Goal: Task Accomplishment & Management: Manage account settings

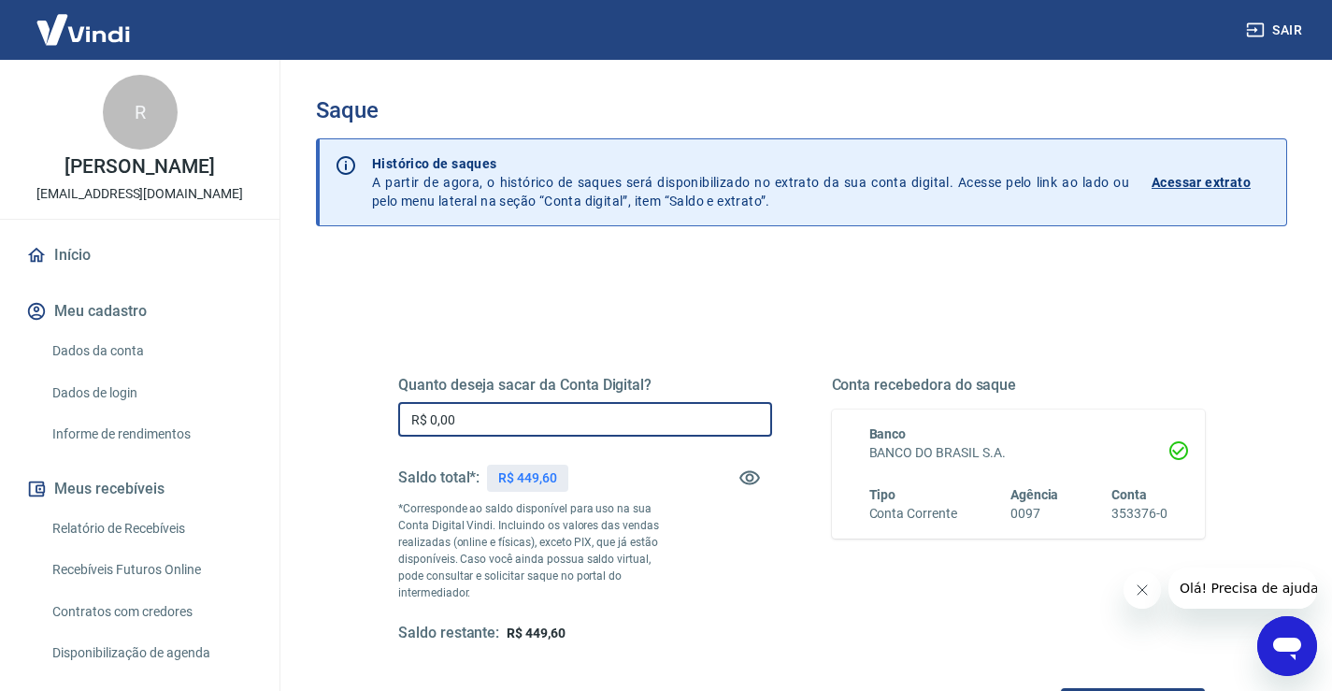
click at [523, 420] on input "R$ 0,00" at bounding box center [585, 419] width 374 height 35
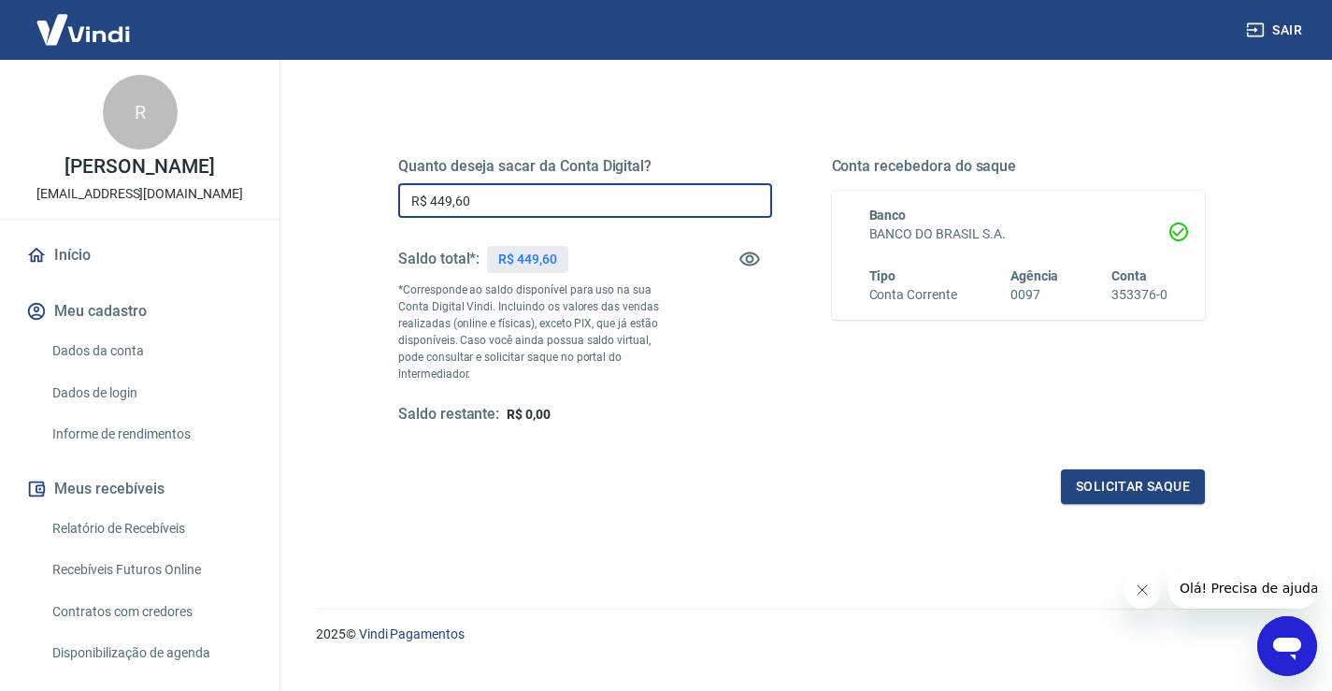
scroll to position [234, 0]
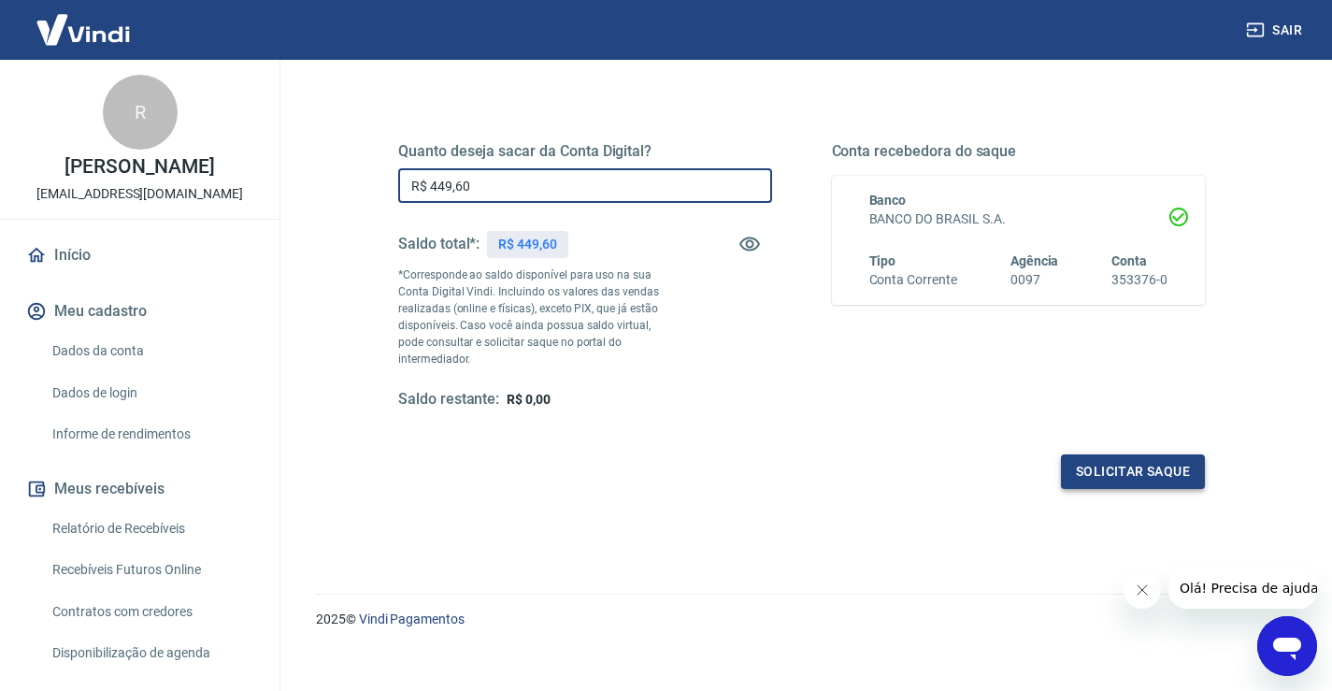
type input "R$ 449,60"
click at [1152, 466] on button "Solicitar saque" at bounding box center [1133, 471] width 144 height 35
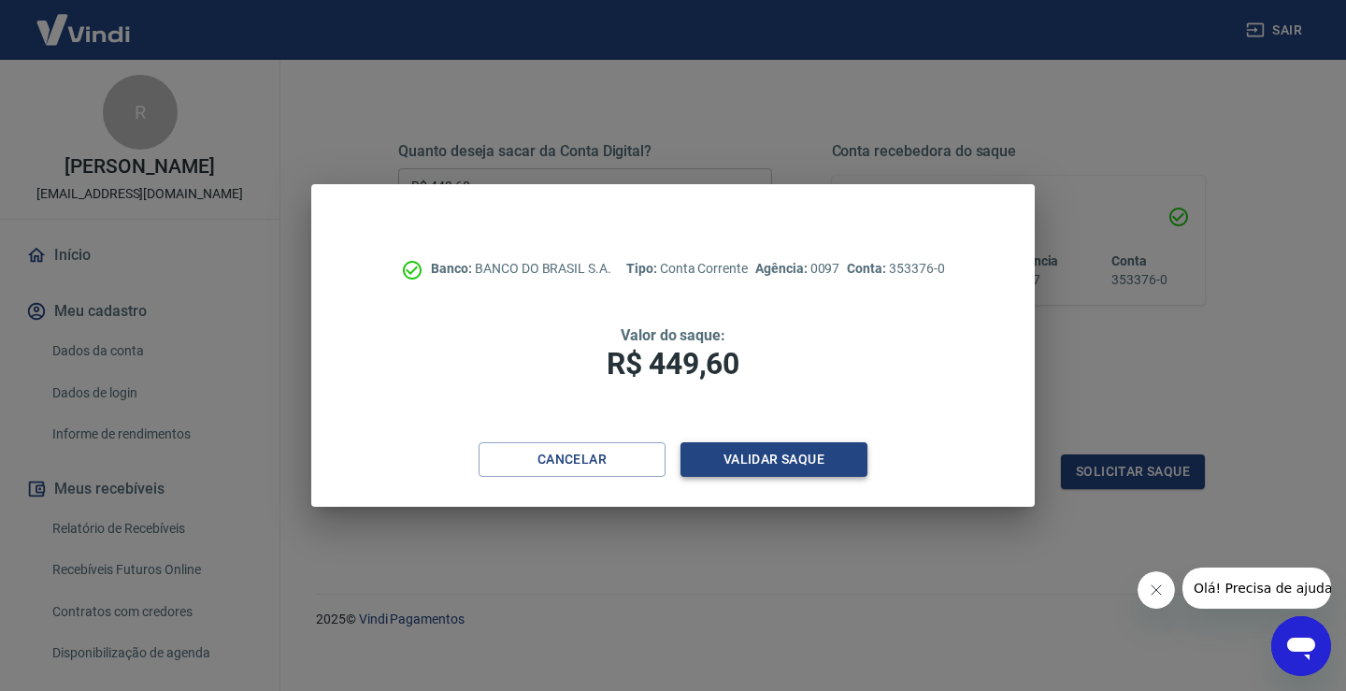
click at [737, 463] on button "Validar saque" at bounding box center [773, 459] width 187 height 35
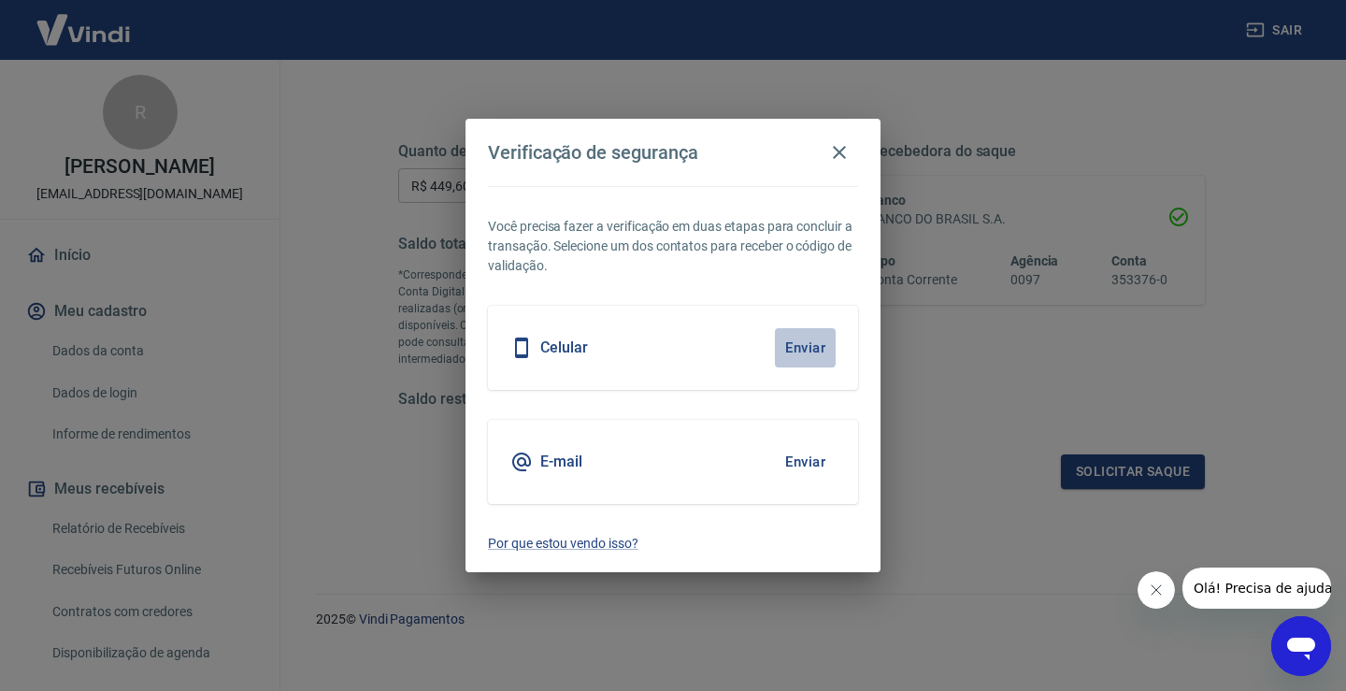
click at [812, 348] on button "Enviar" at bounding box center [805, 347] width 61 height 39
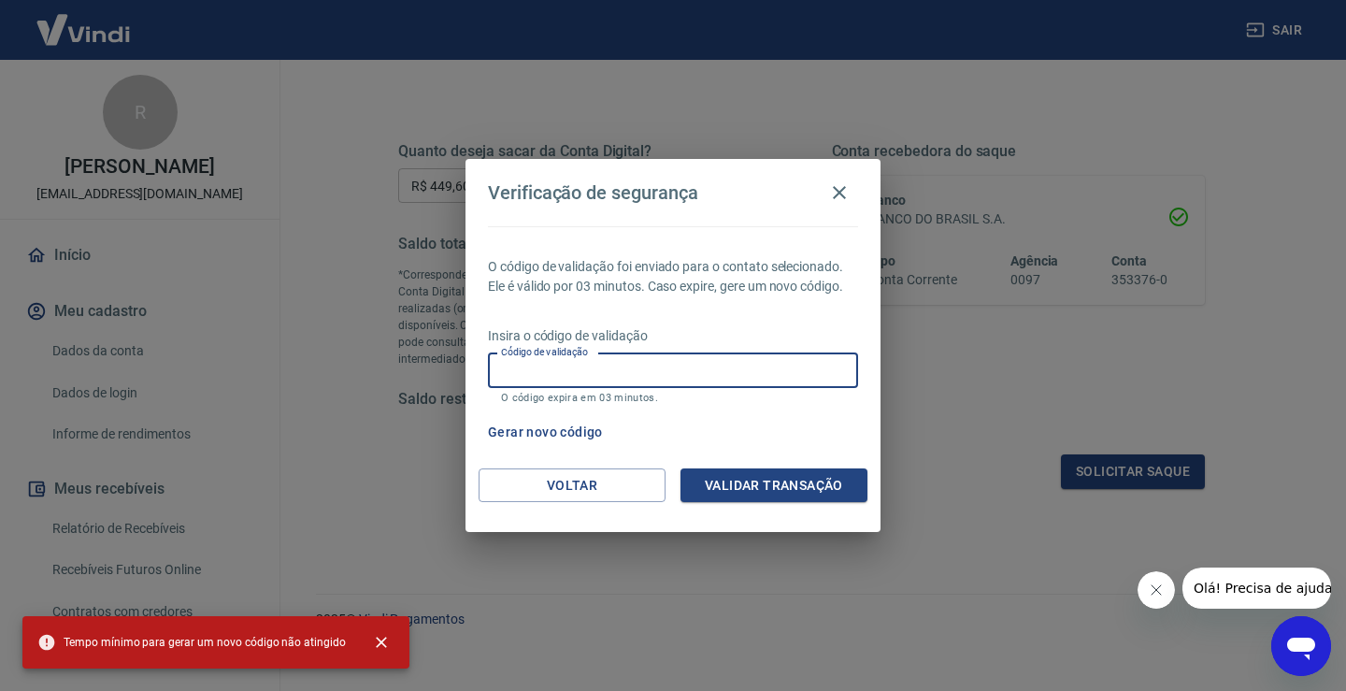
drag, startPoint x: 748, startPoint y: 366, endPoint x: 751, endPoint y: 380, distance: 13.4
click at [748, 366] on input "Código de validação" at bounding box center [673, 370] width 370 height 35
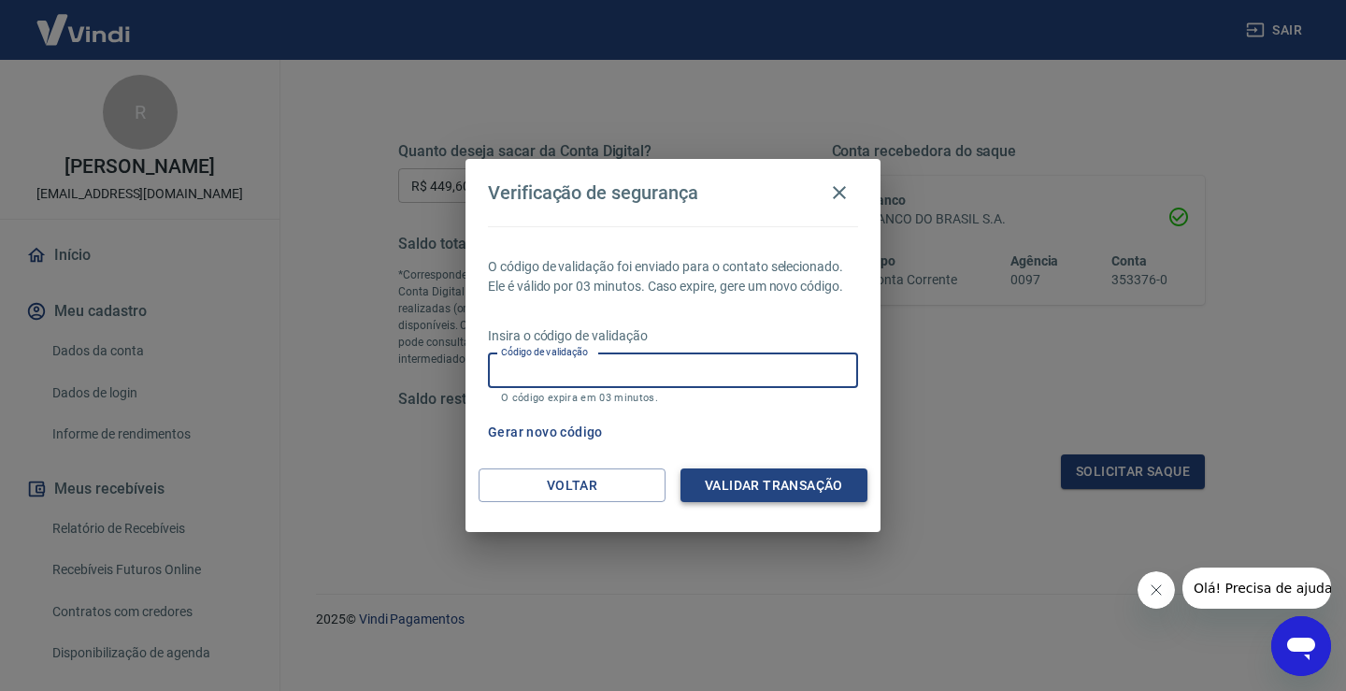
click at [803, 499] on button "Validar transação" at bounding box center [773, 485] width 187 height 35
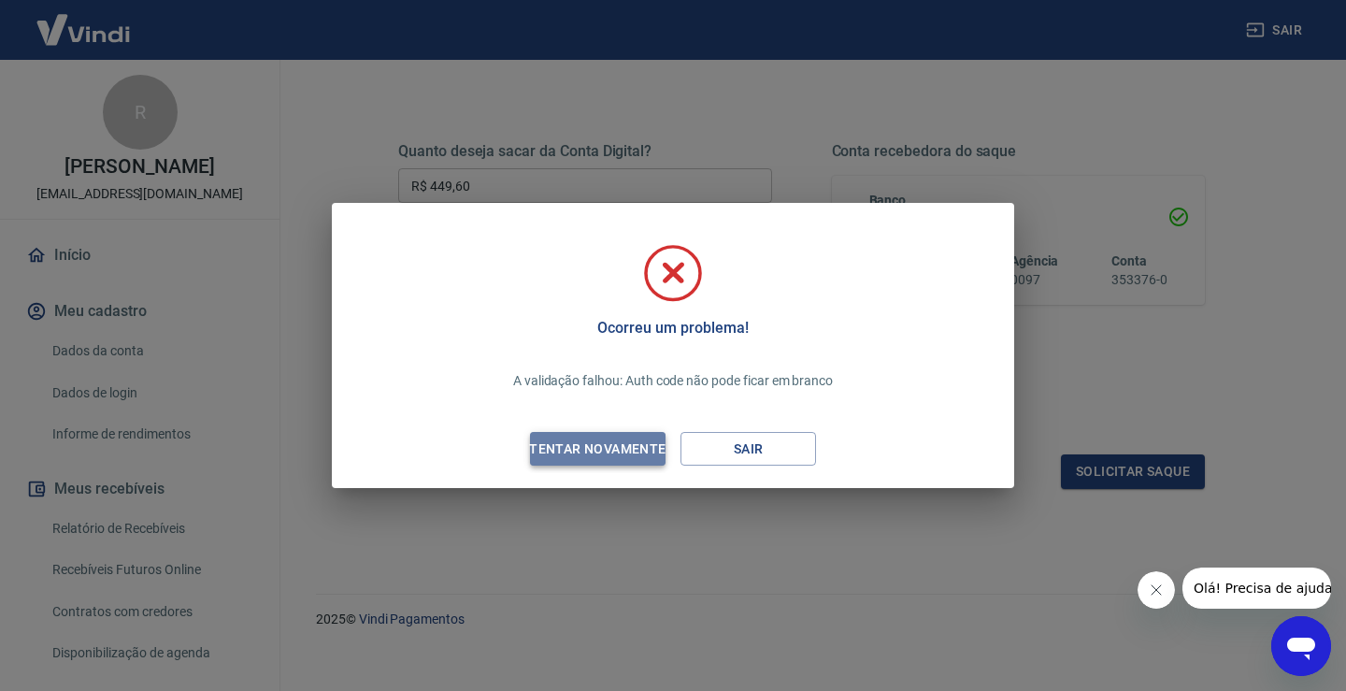
click at [638, 453] on div "Tentar novamente" at bounding box center [597, 448] width 181 height 23
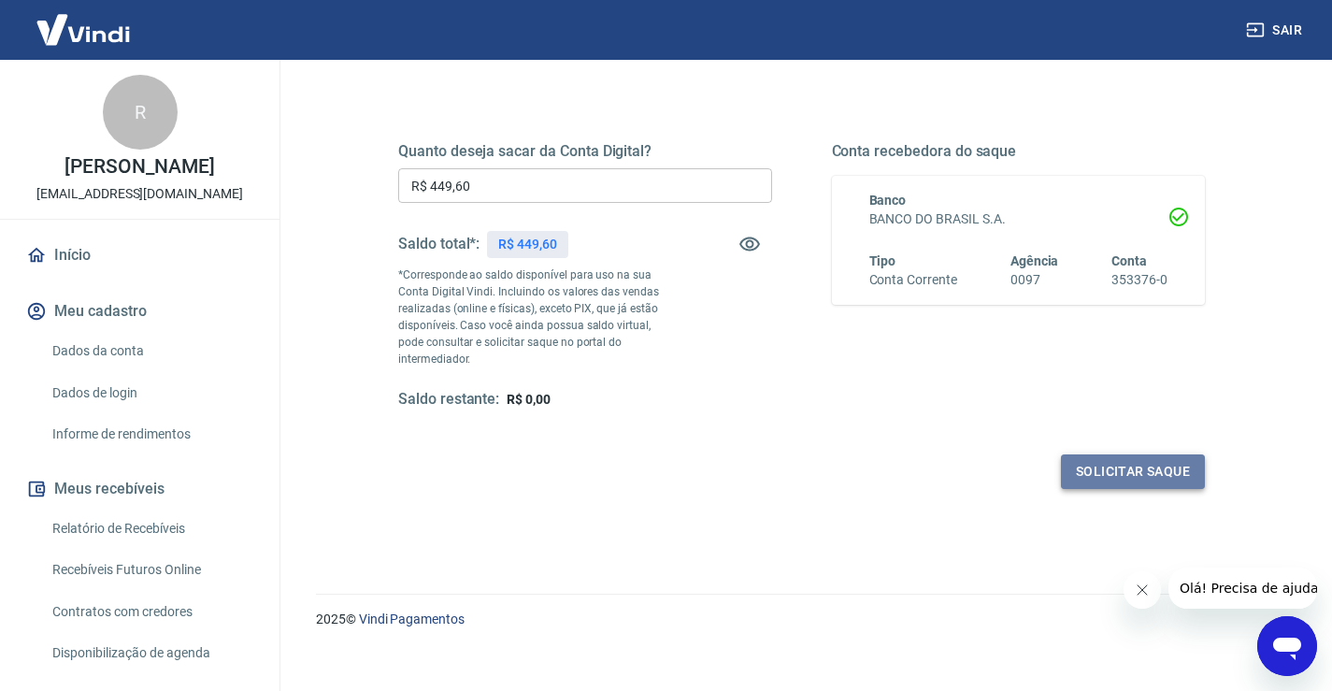
click at [1116, 454] on button "Solicitar saque" at bounding box center [1133, 471] width 144 height 35
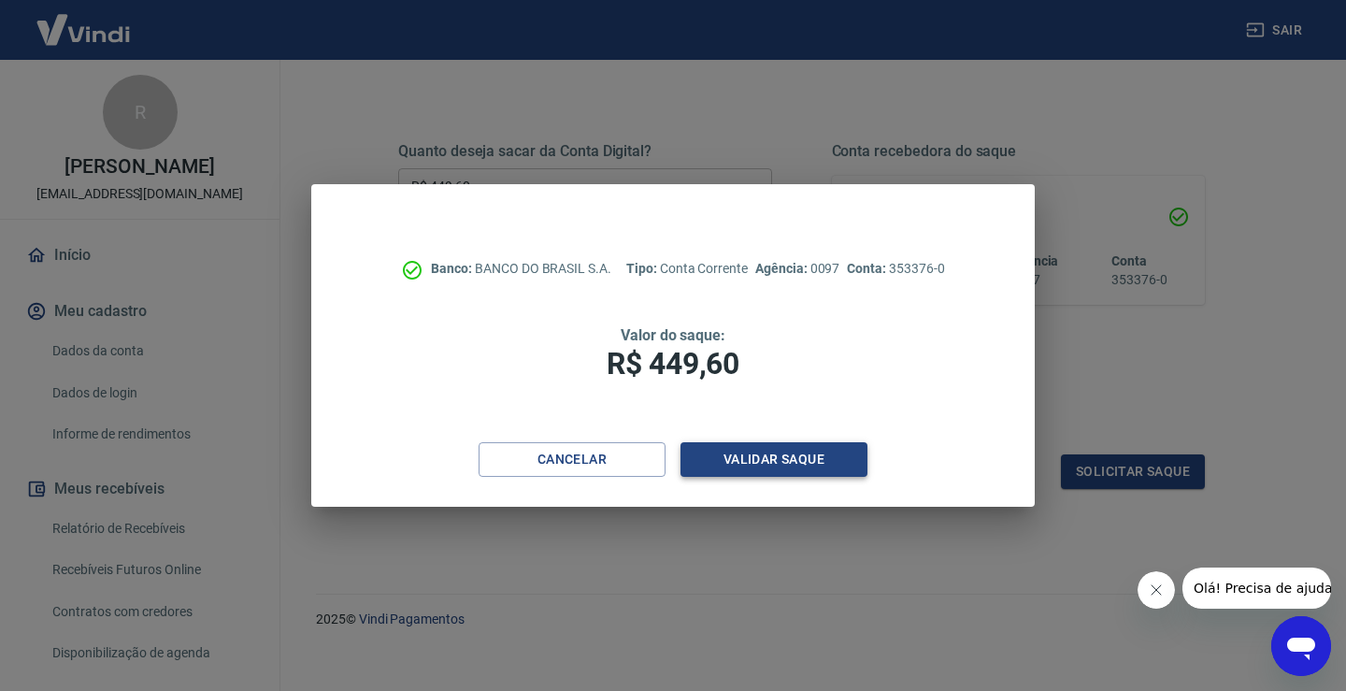
click at [746, 474] on button "Validar saque" at bounding box center [773, 459] width 187 height 35
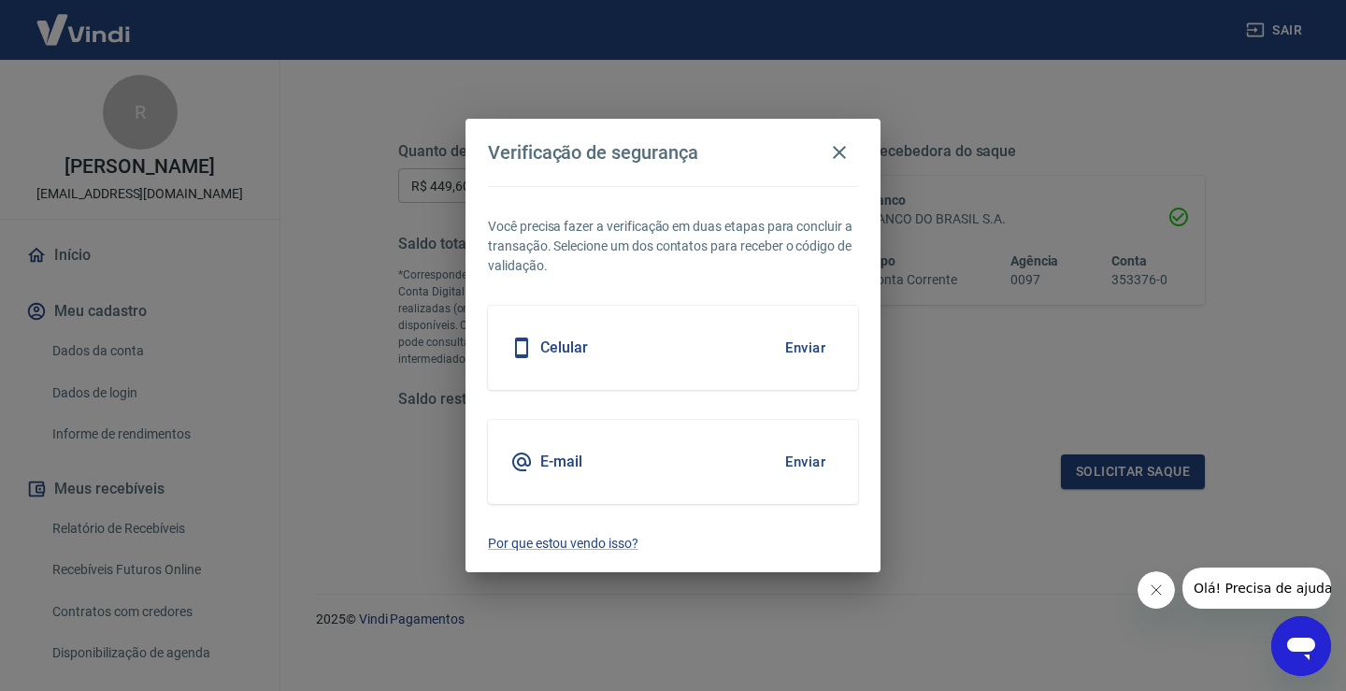
click at [800, 340] on button "Enviar" at bounding box center [805, 347] width 61 height 39
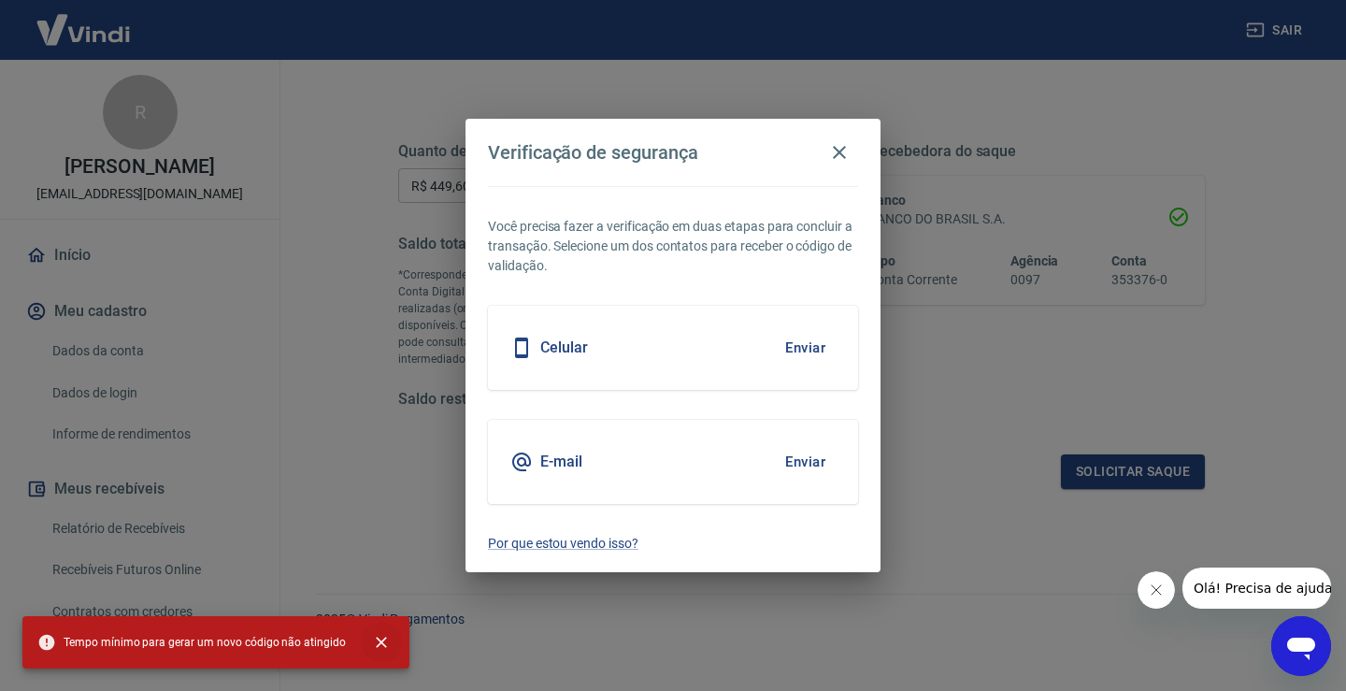
click at [377, 637] on icon "close" at bounding box center [381, 642] width 11 height 11
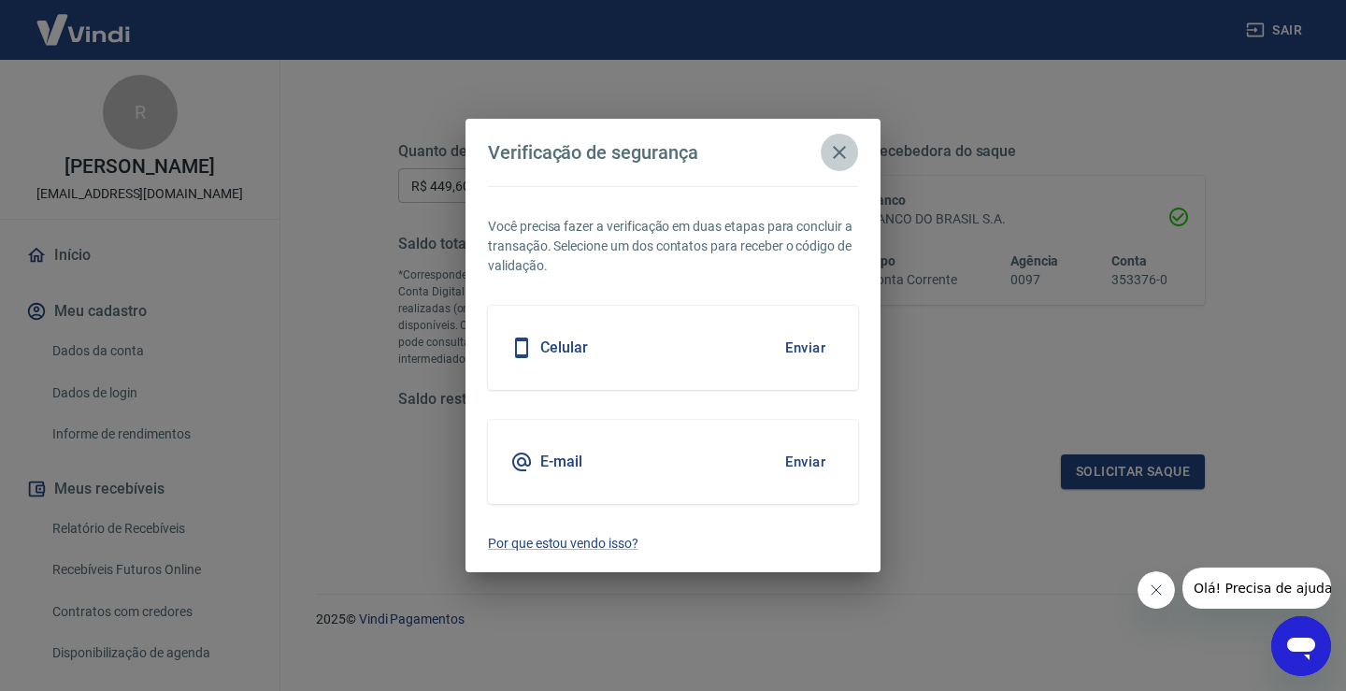
click at [838, 153] on icon "button" at bounding box center [839, 152] width 13 height 13
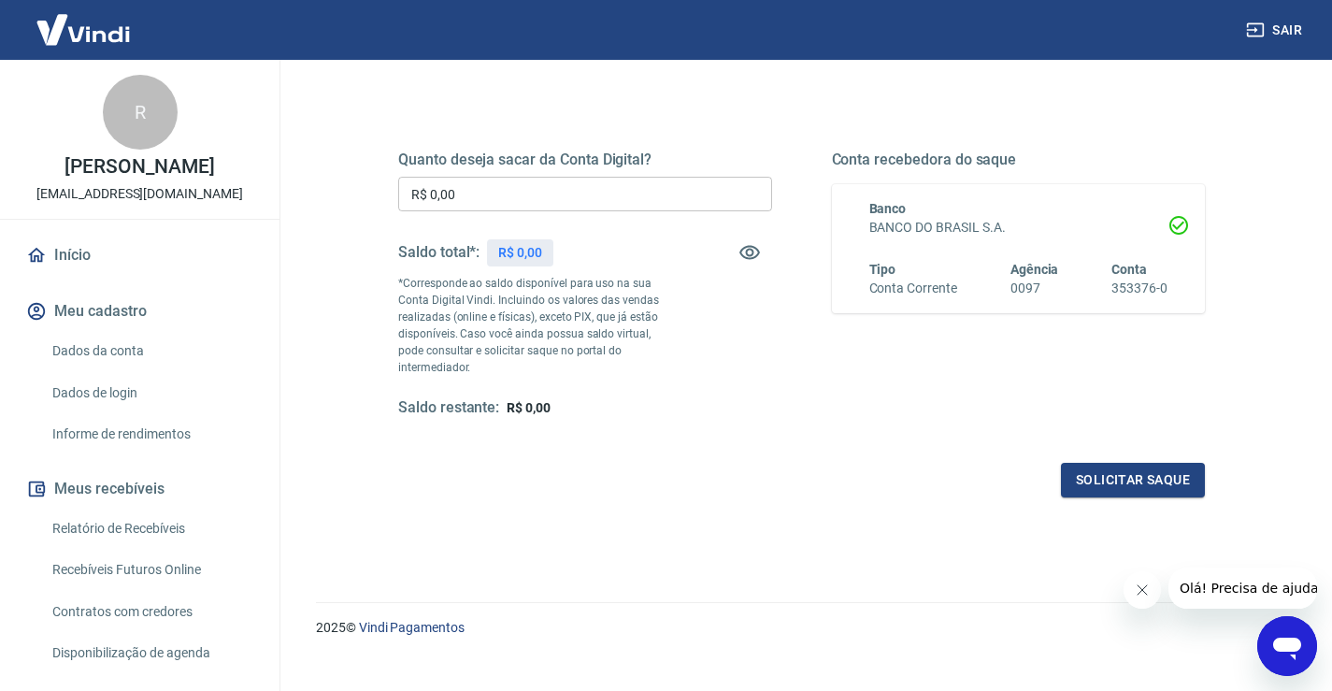
scroll to position [234, 0]
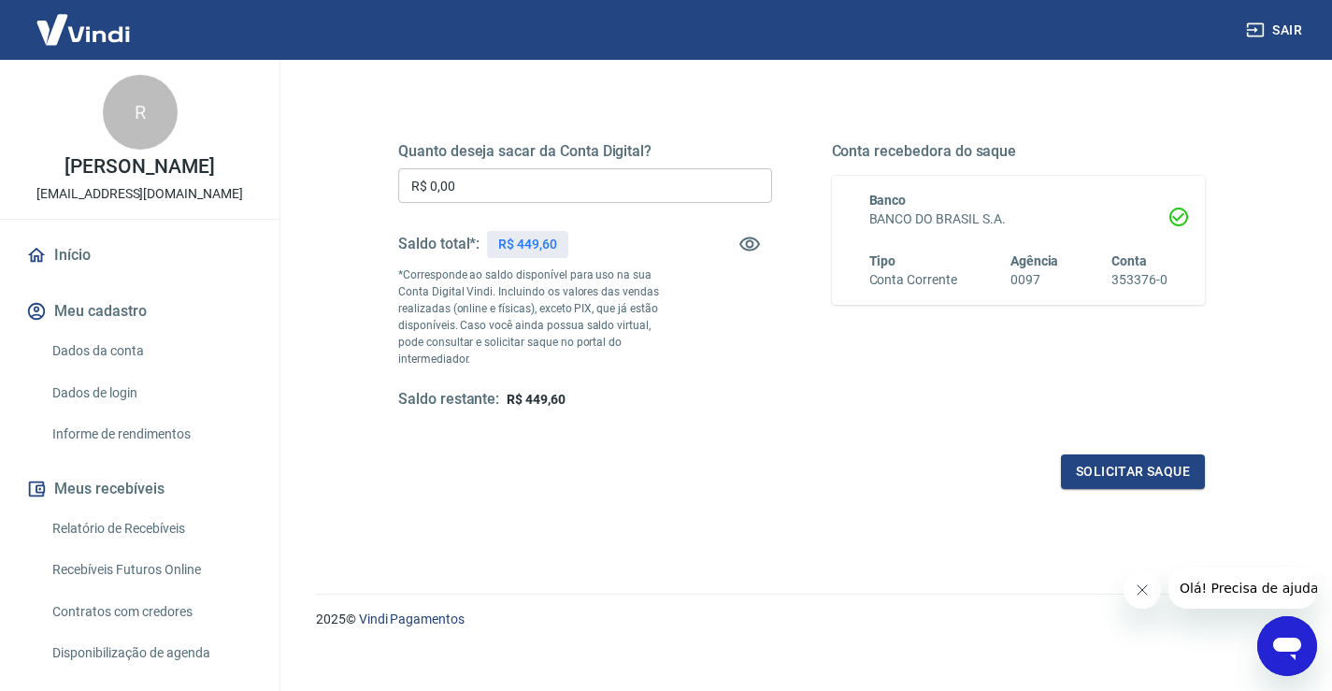
click at [487, 192] on input "R$ 0,00" at bounding box center [585, 185] width 374 height 35
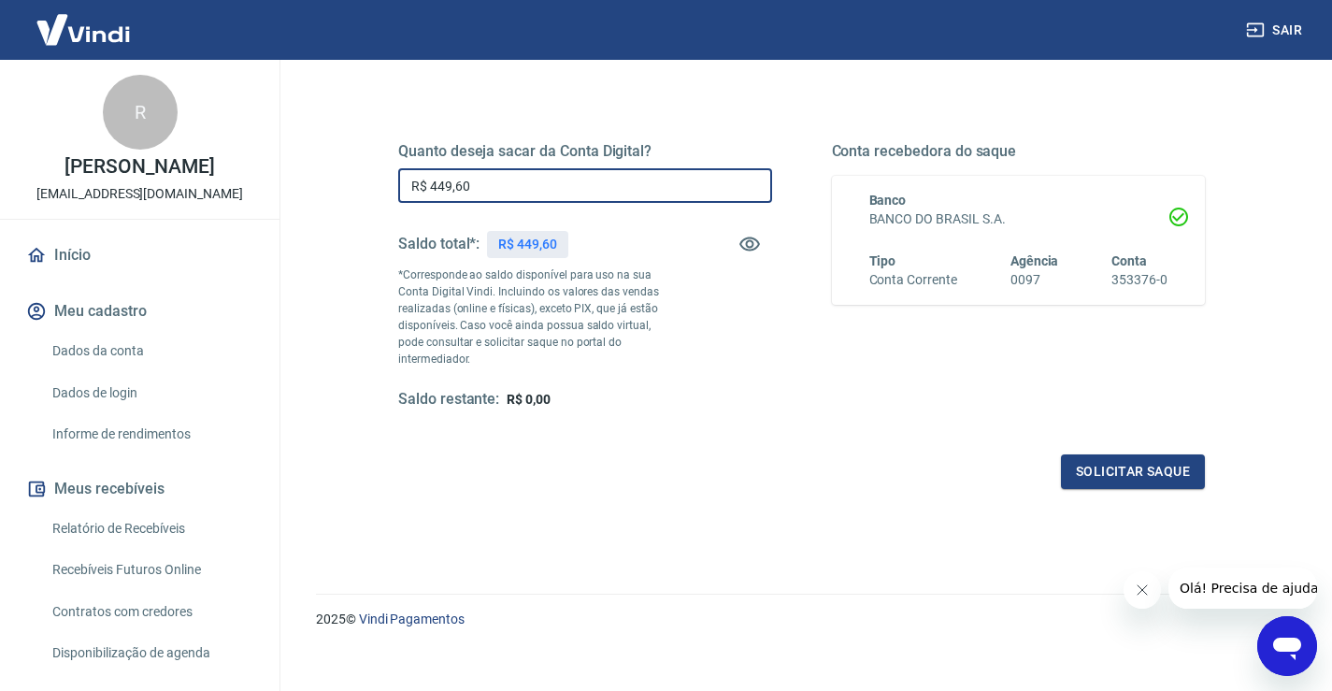
type input "R$ 449,60"
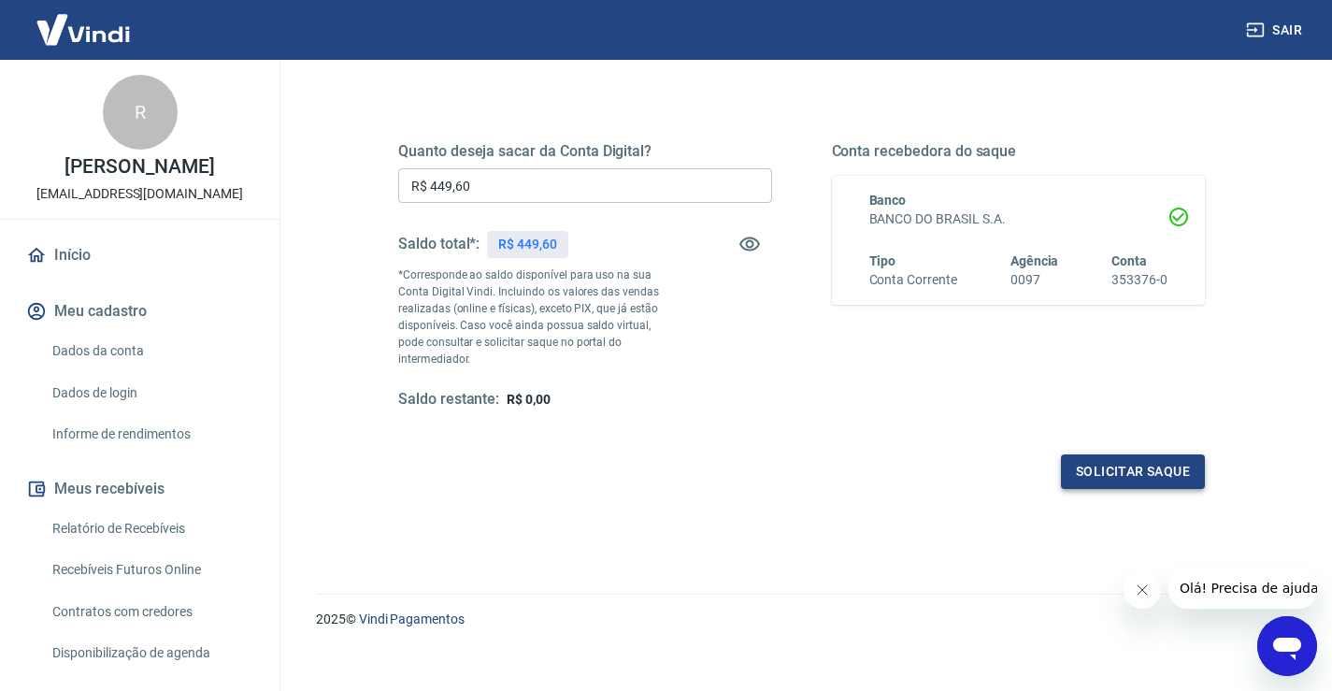
click at [1107, 454] on button "Solicitar saque" at bounding box center [1133, 471] width 144 height 35
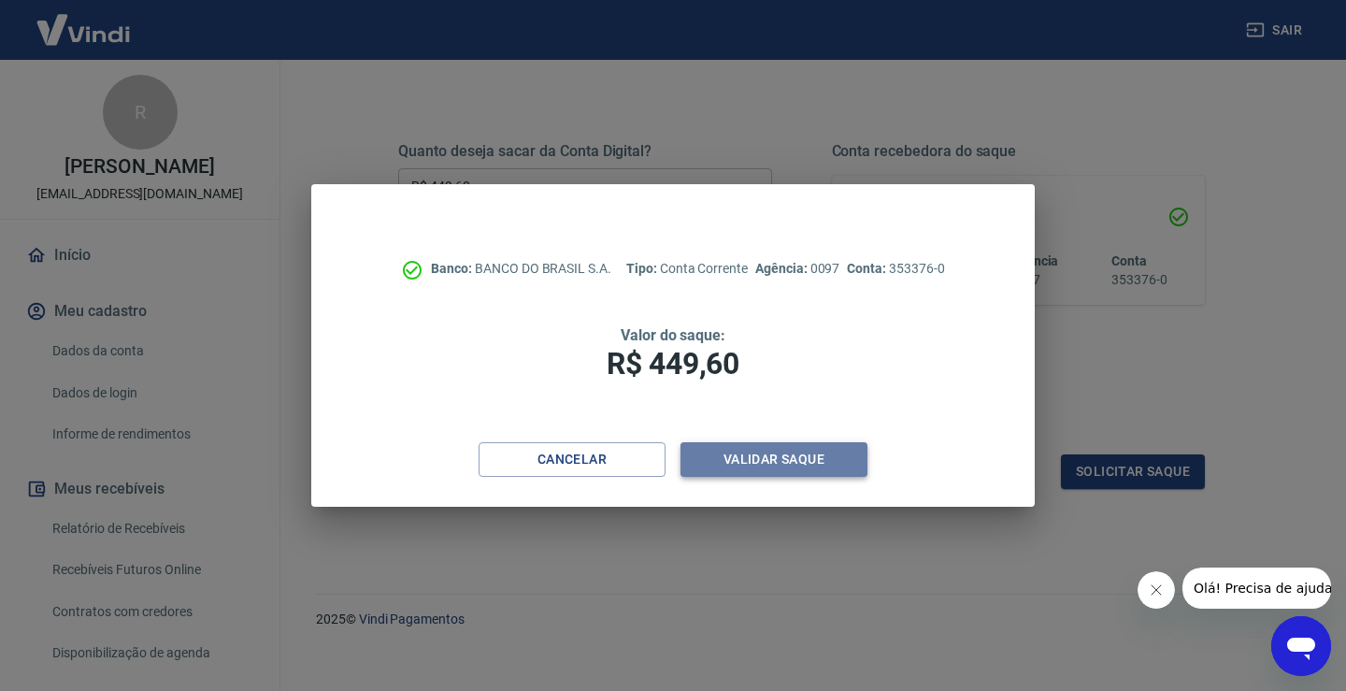
click at [857, 456] on button "Validar saque" at bounding box center [773, 459] width 187 height 35
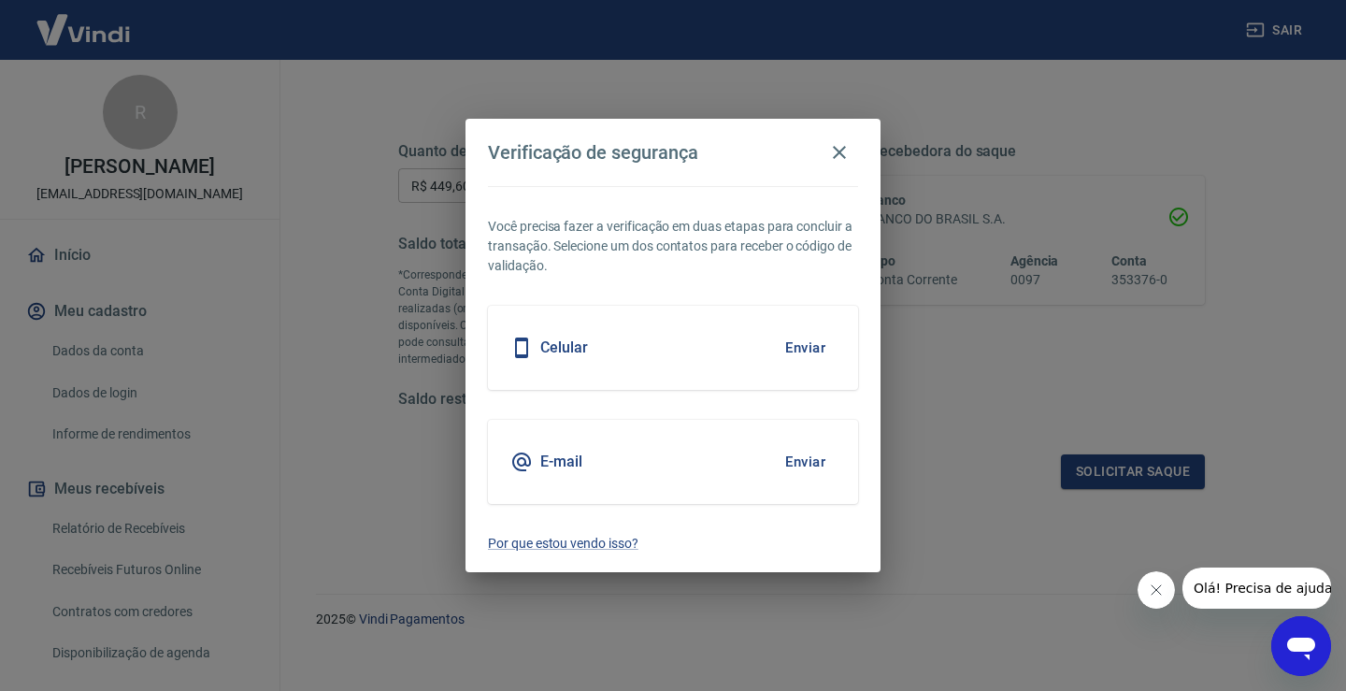
click at [803, 338] on button "Enviar" at bounding box center [805, 347] width 61 height 39
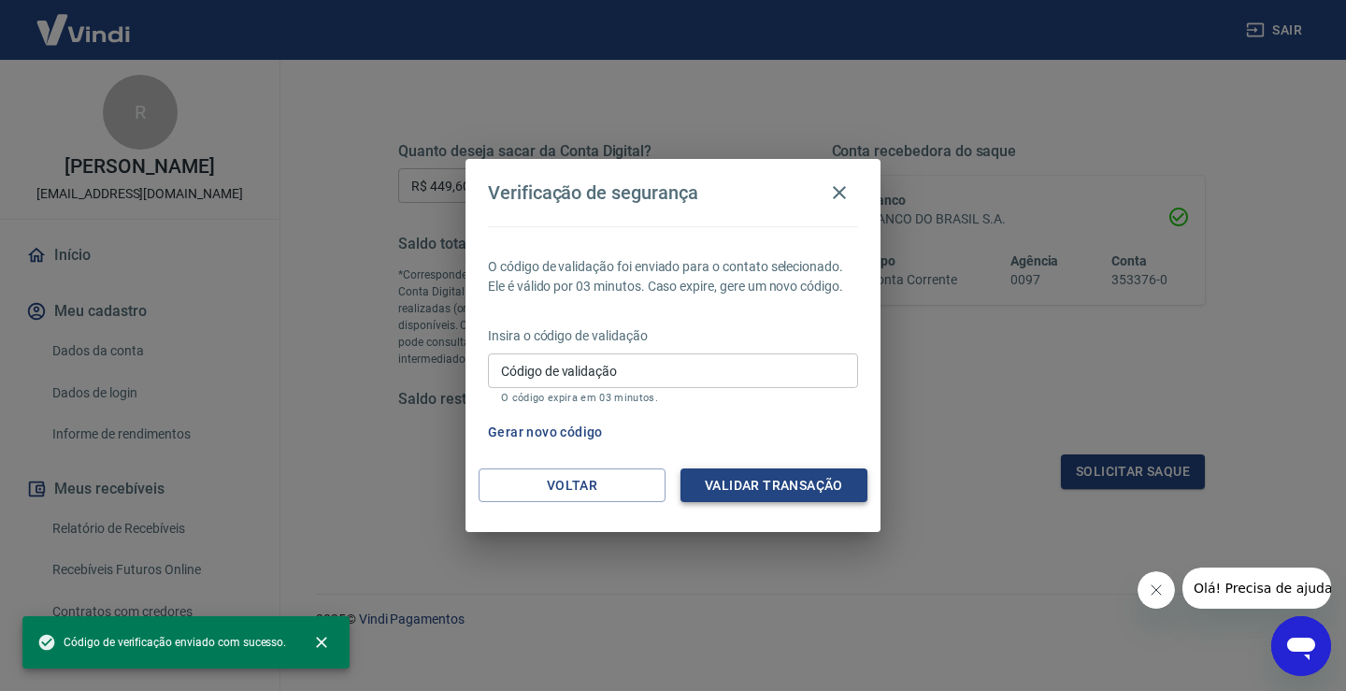
click at [796, 480] on button "Validar transação" at bounding box center [773, 485] width 187 height 35
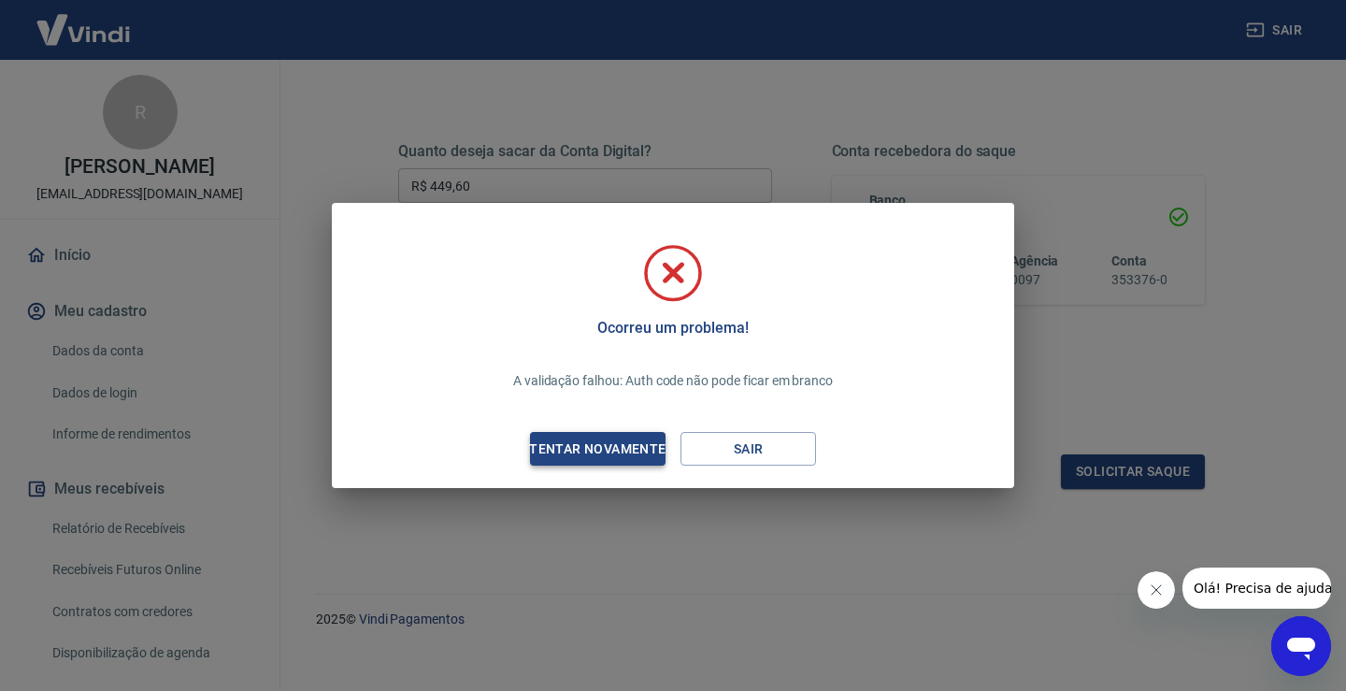
click at [607, 450] on div "Tentar novamente" at bounding box center [597, 448] width 181 height 23
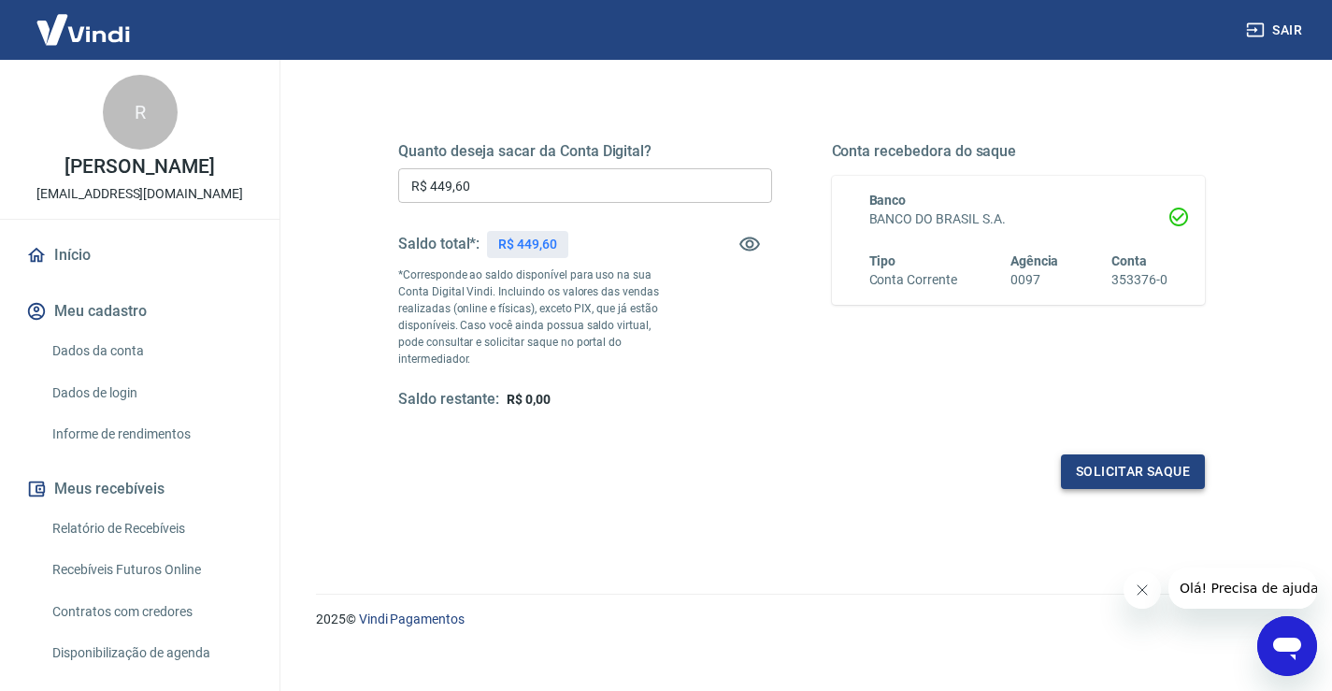
click at [1193, 458] on button "Solicitar saque" at bounding box center [1133, 471] width 144 height 35
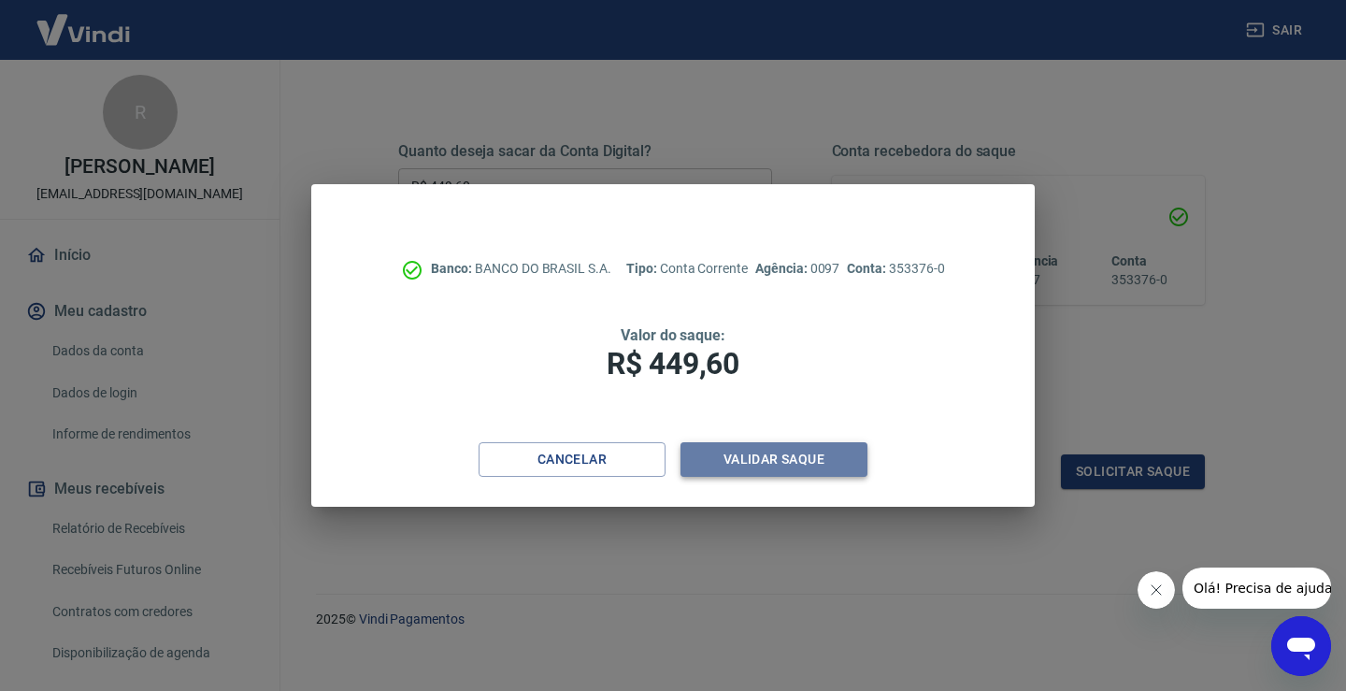
click at [737, 473] on button "Validar saque" at bounding box center [773, 459] width 187 height 35
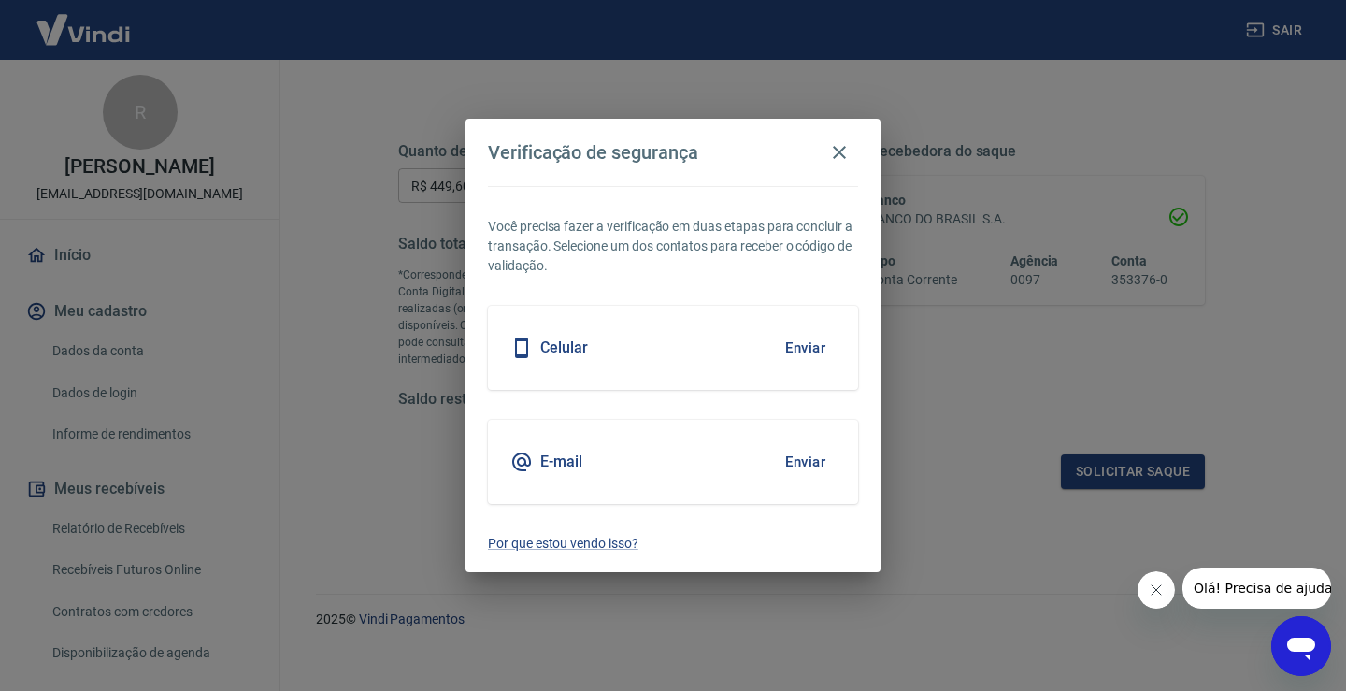
click at [824, 340] on button "Enviar" at bounding box center [805, 347] width 61 height 39
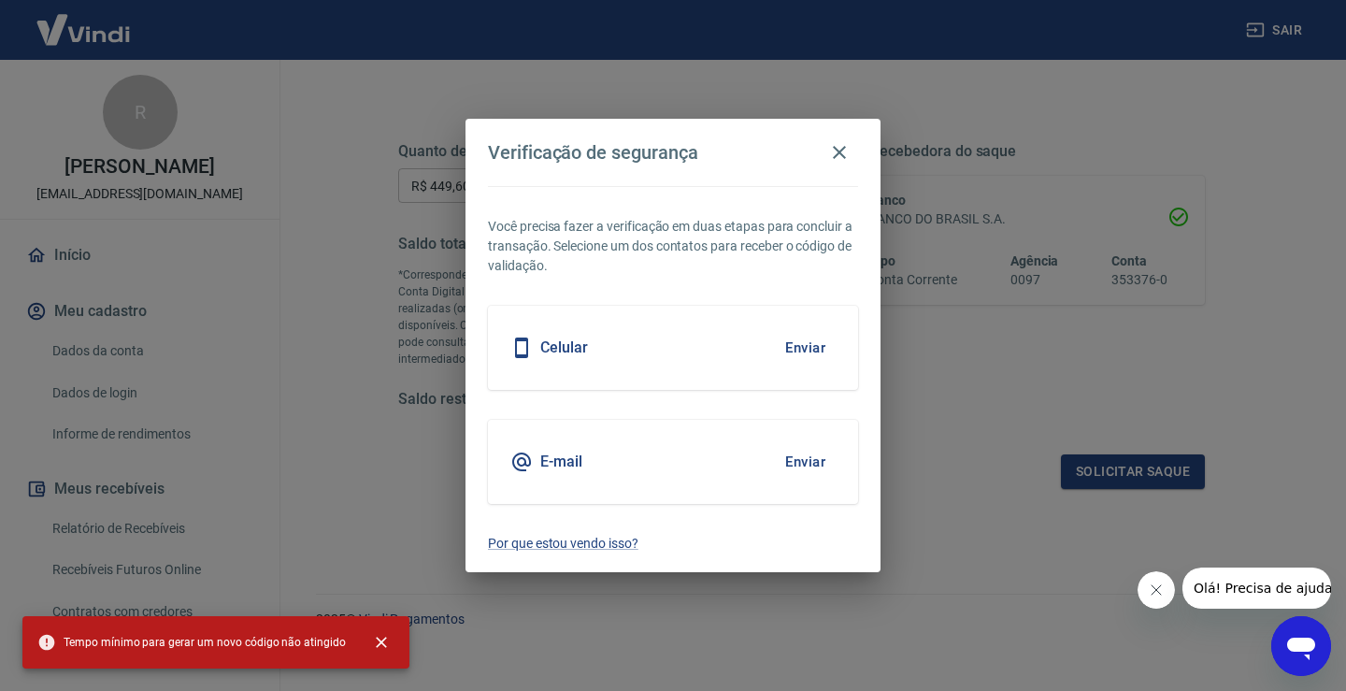
click at [798, 342] on button "Enviar" at bounding box center [805, 347] width 61 height 39
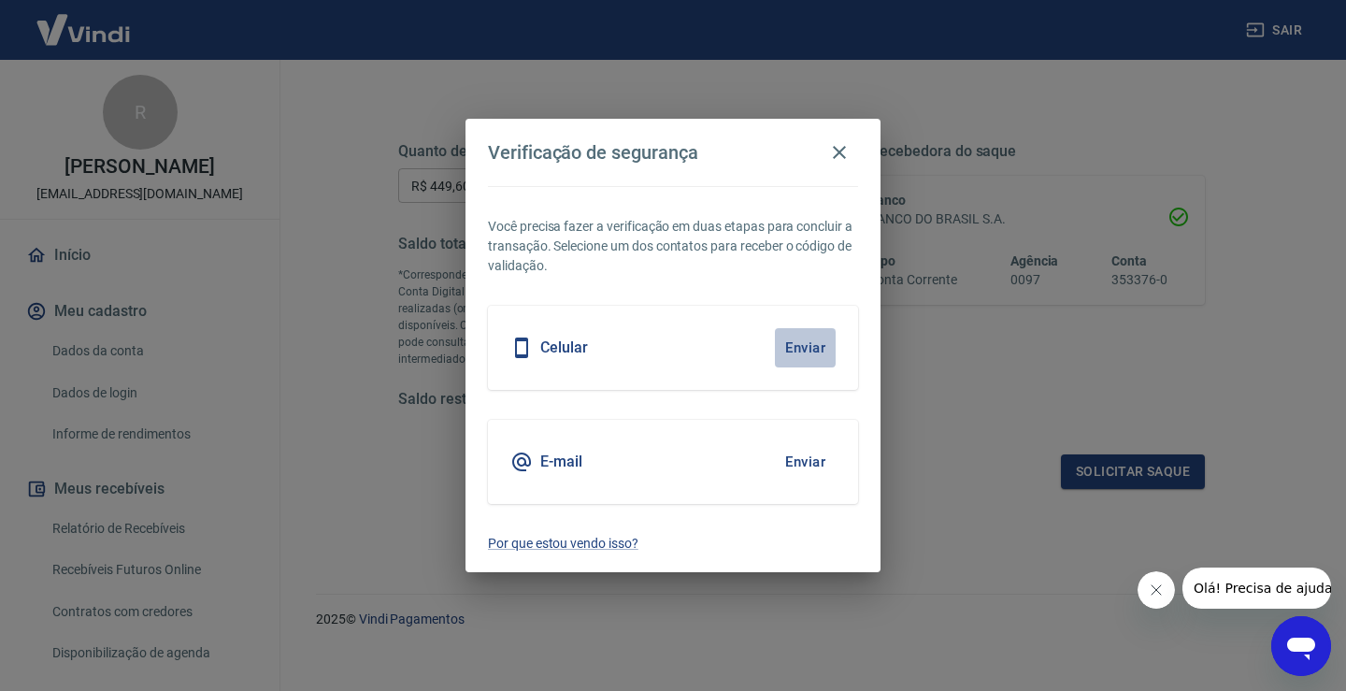
click at [798, 347] on button "Enviar" at bounding box center [805, 347] width 61 height 39
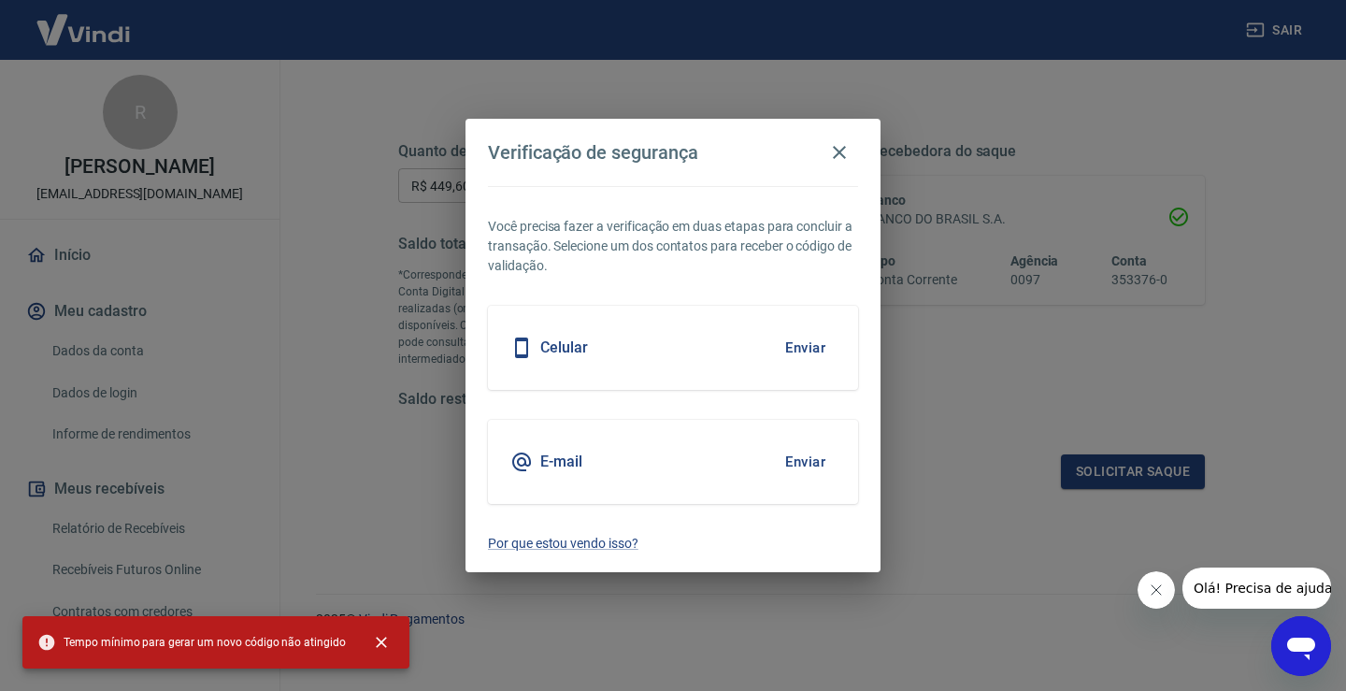
click at [795, 456] on button "Enviar" at bounding box center [805, 461] width 61 height 39
click at [845, 157] on icon "button" at bounding box center [839, 152] width 13 height 13
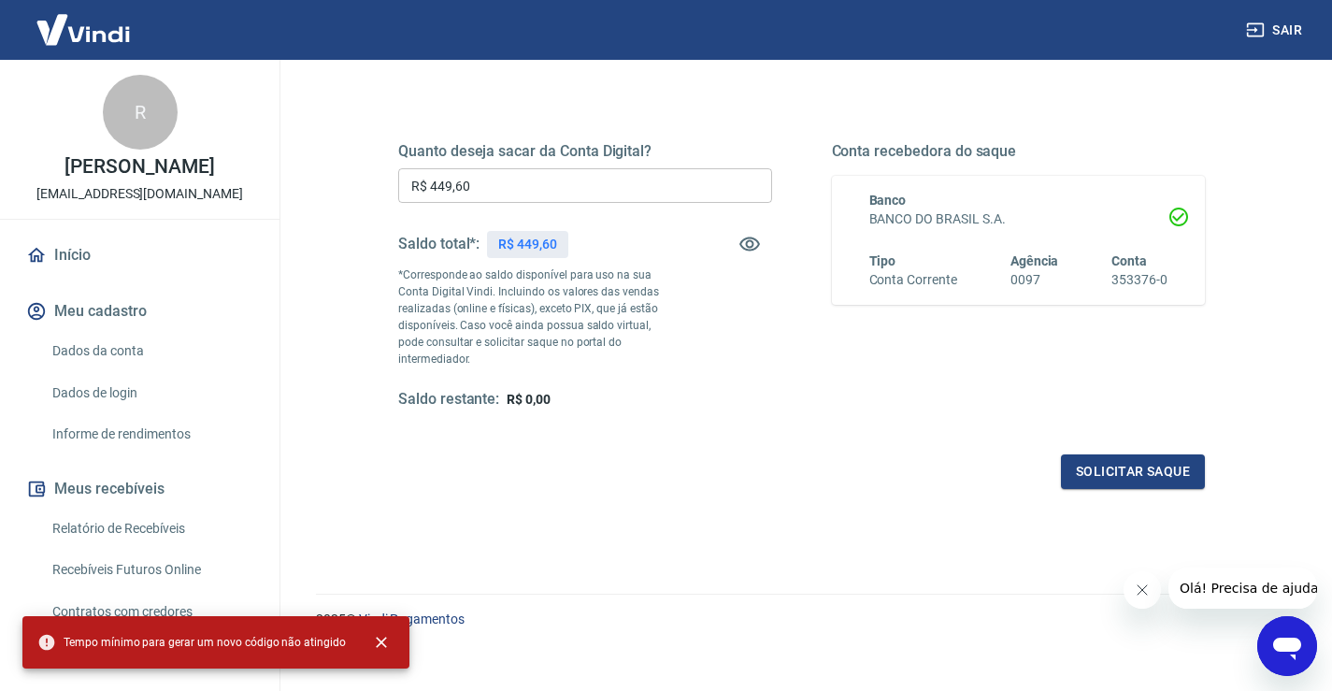
click at [731, 390] on div "Saldo restante: R$ 0,00" at bounding box center [585, 400] width 374 height 20
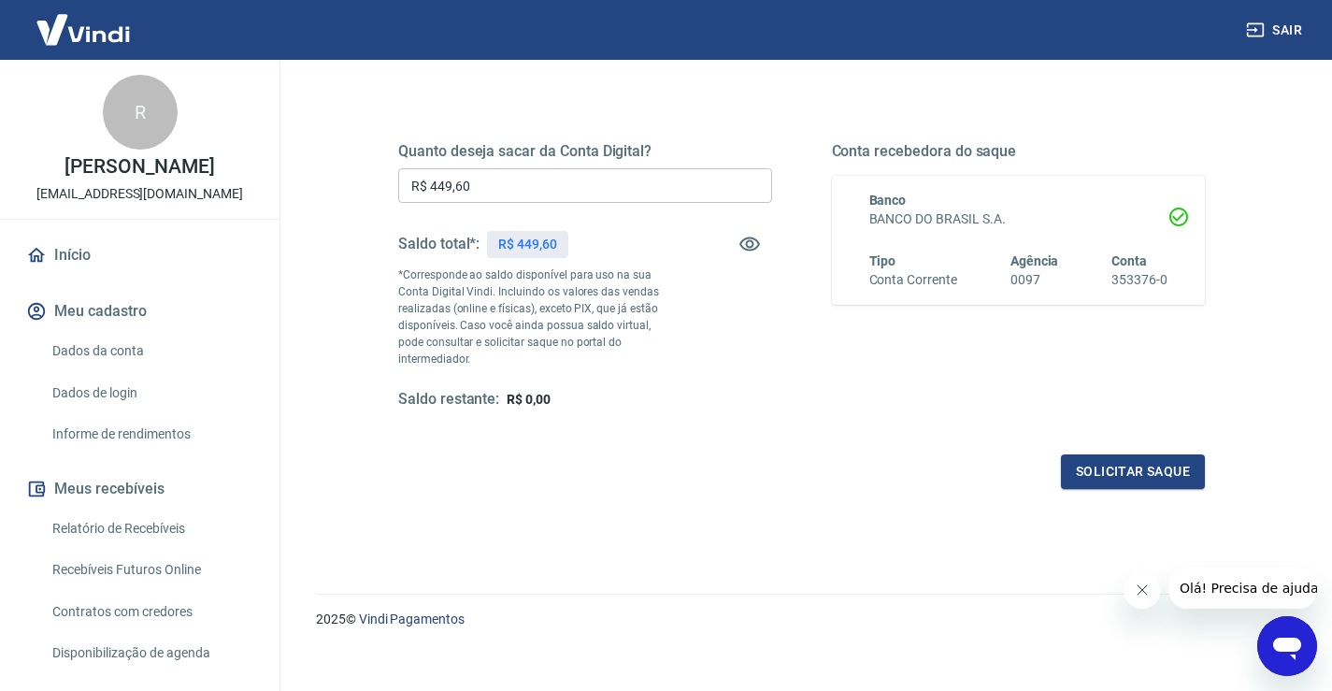
click at [575, 181] on input "R$ 449,60" at bounding box center [585, 185] width 374 height 35
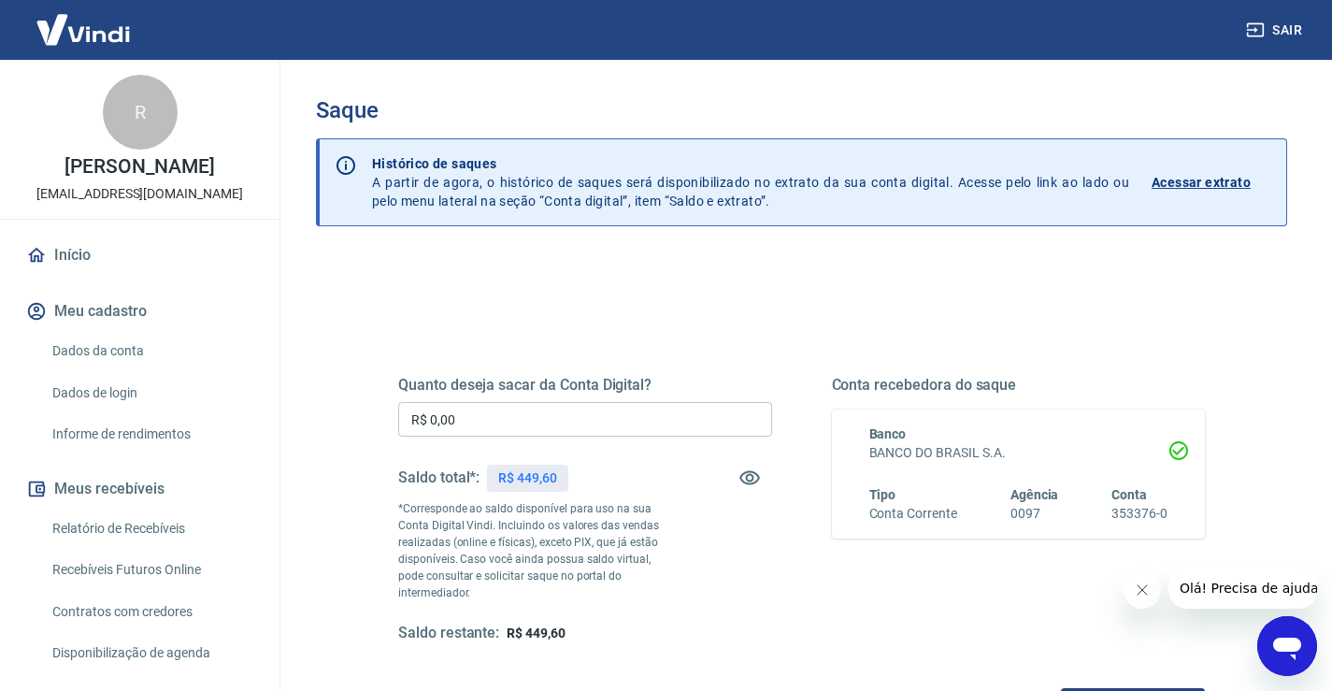
click at [498, 443] on div "Quanto deseja sacar da Conta Digital? R$ 0,00 ​ Saldo total*: R$ 449,60 *Corres…" at bounding box center [585, 509] width 374 height 267
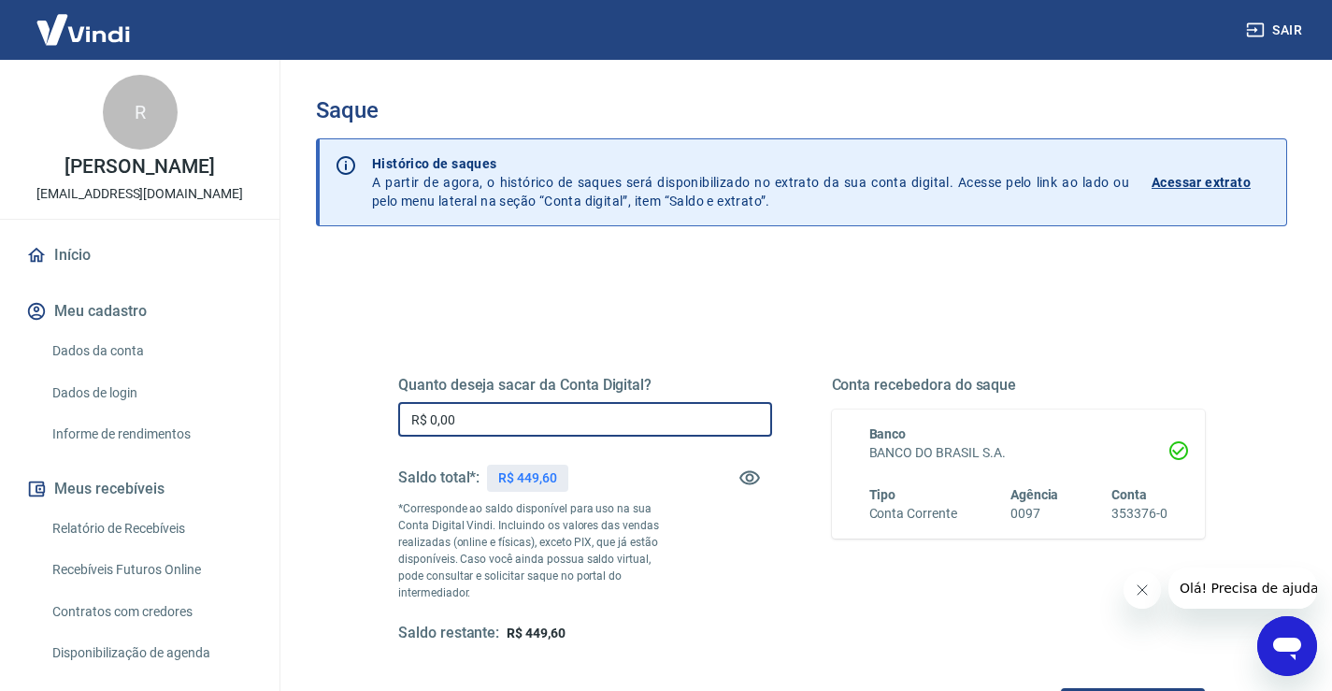
click at [480, 427] on input "R$ 0,00" at bounding box center [585, 419] width 374 height 35
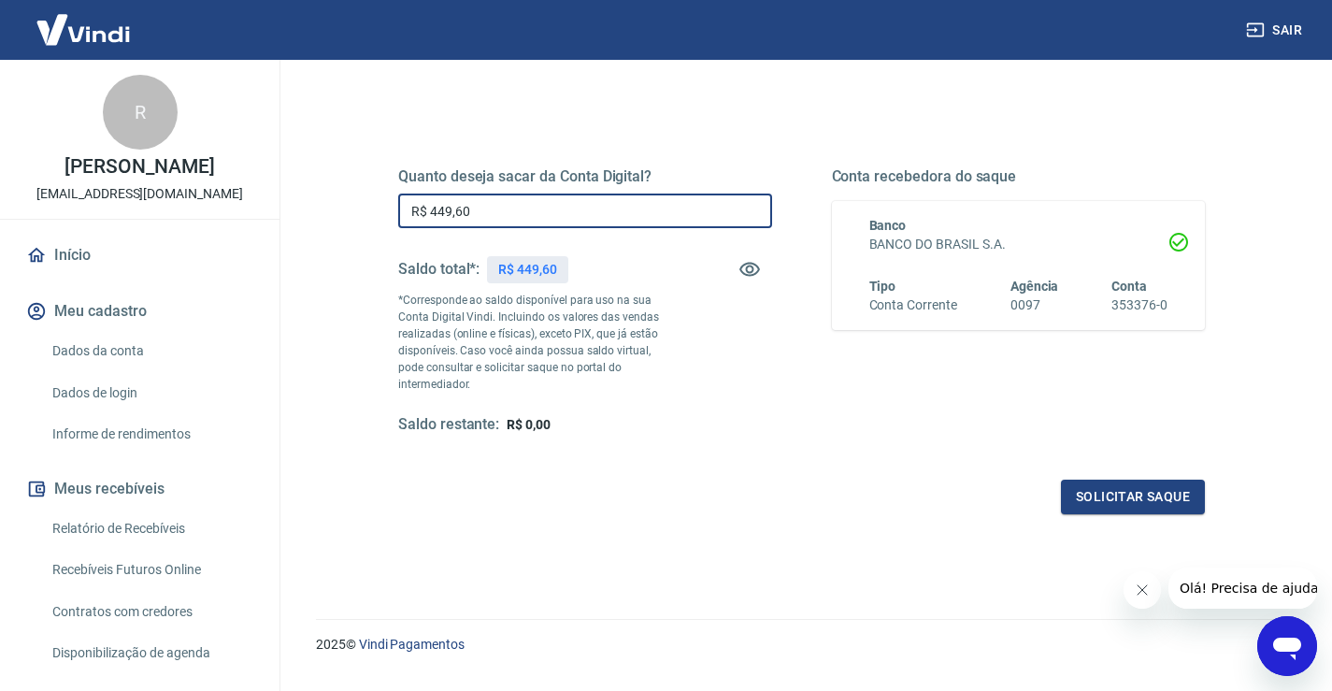
scroll to position [234, 0]
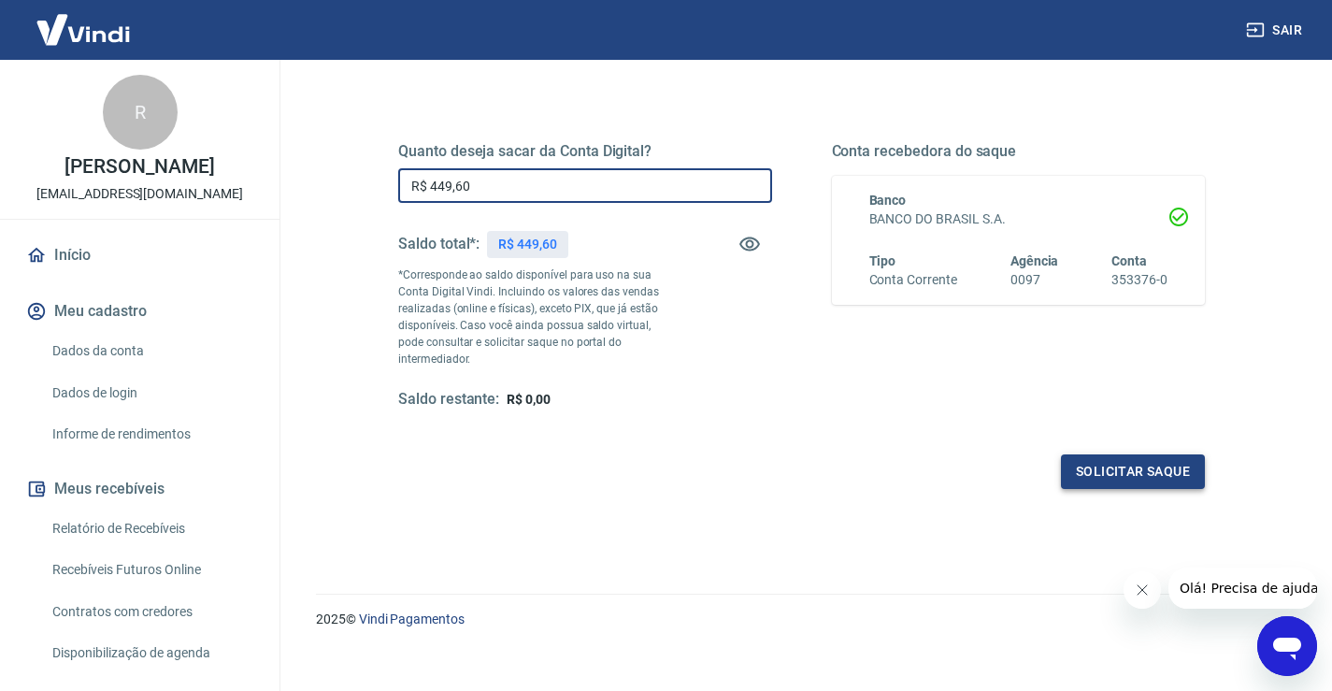
type input "R$ 449,60"
click at [1120, 459] on button "Solicitar saque" at bounding box center [1133, 471] width 144 height 35
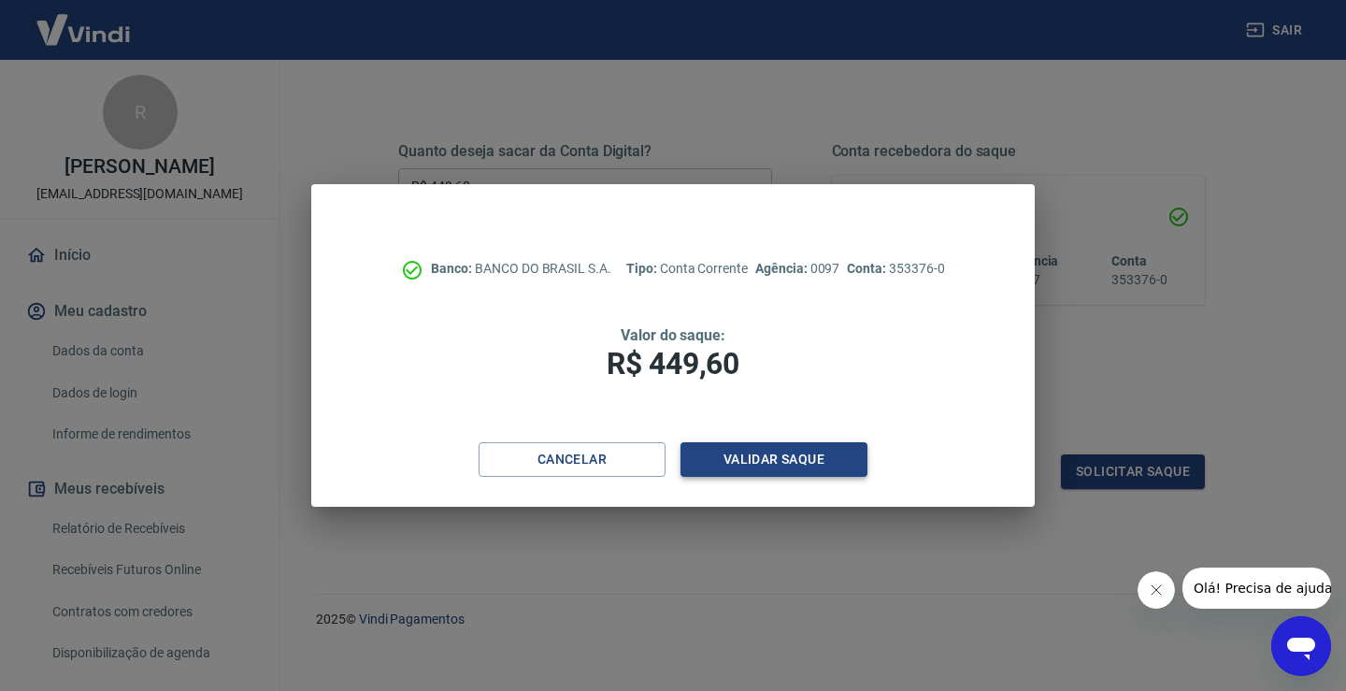
click at [793, 459] on button "Validar saque" at bounding box center [773, 459] width 187 height 35
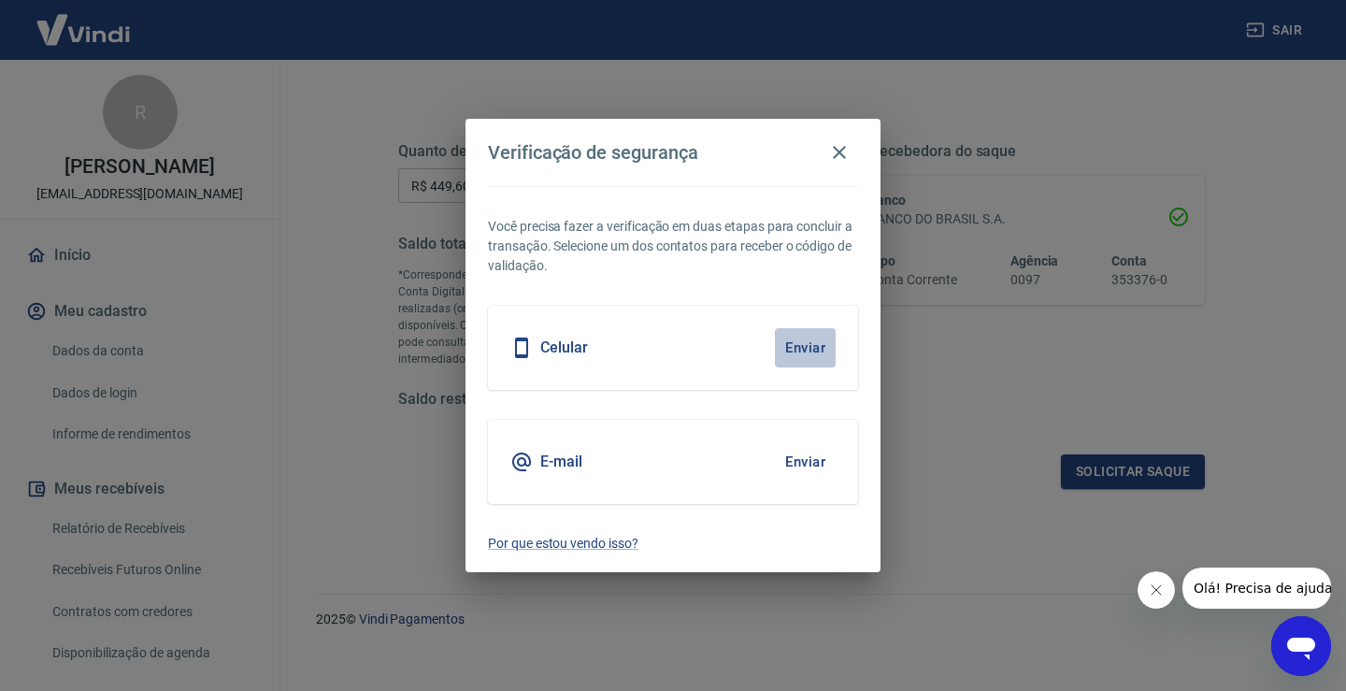
click at [784, 353] on button "Enviar" at bounding box center [805, 347] width 61 height 39
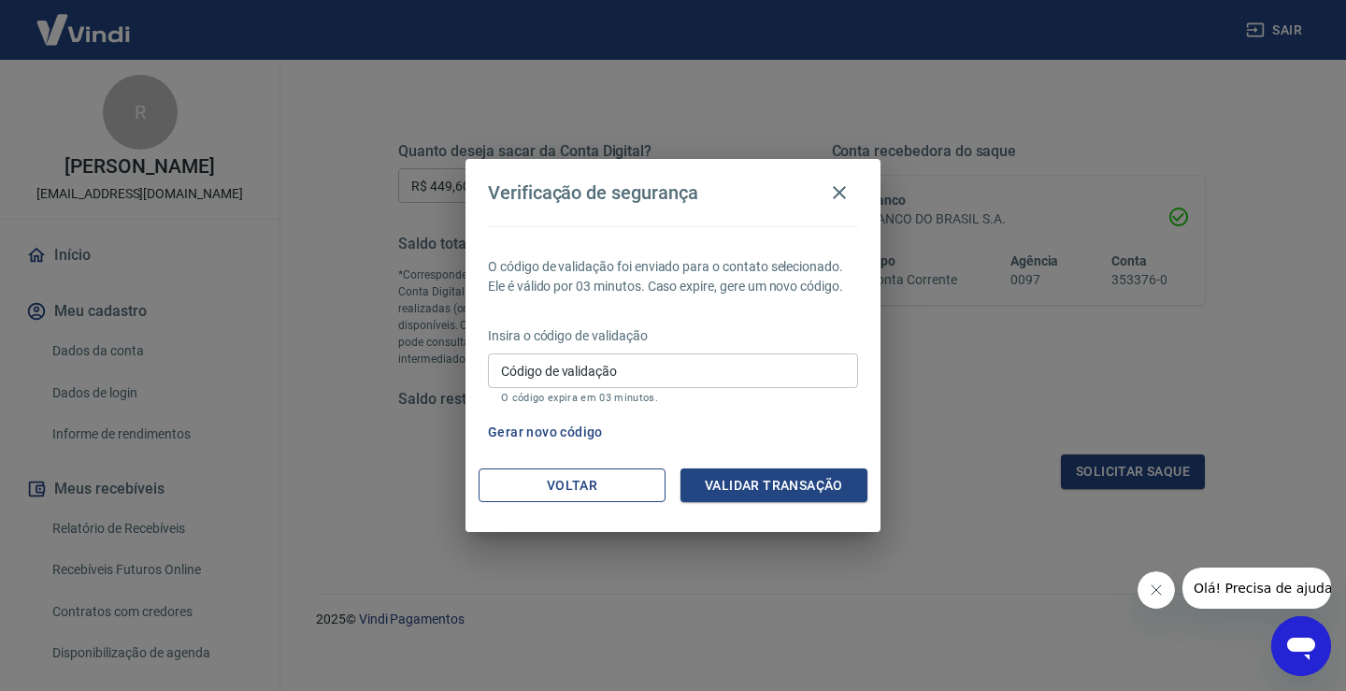
click at [586, 497] on button "Voltar" at bounding box center [572, 485] width 187 height 35
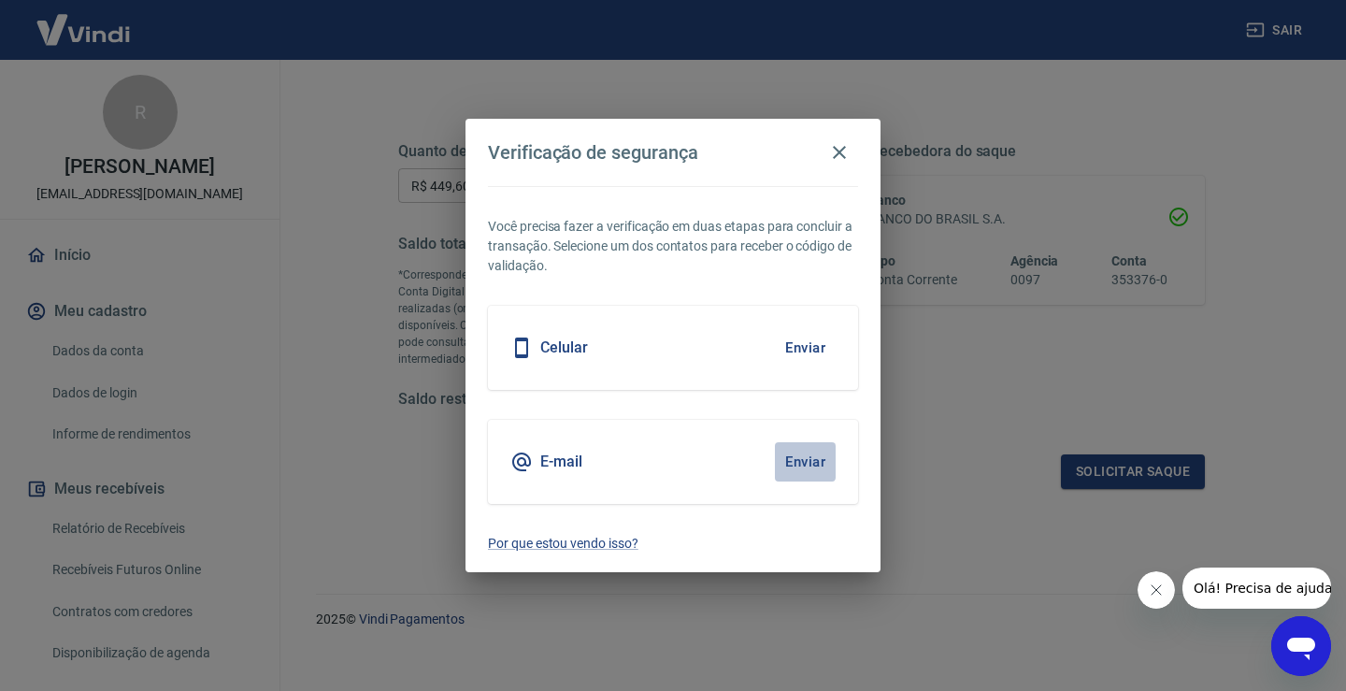
click at [820, 459] on button "Enviar" at bounding box center [805, 461] width 61 height 39
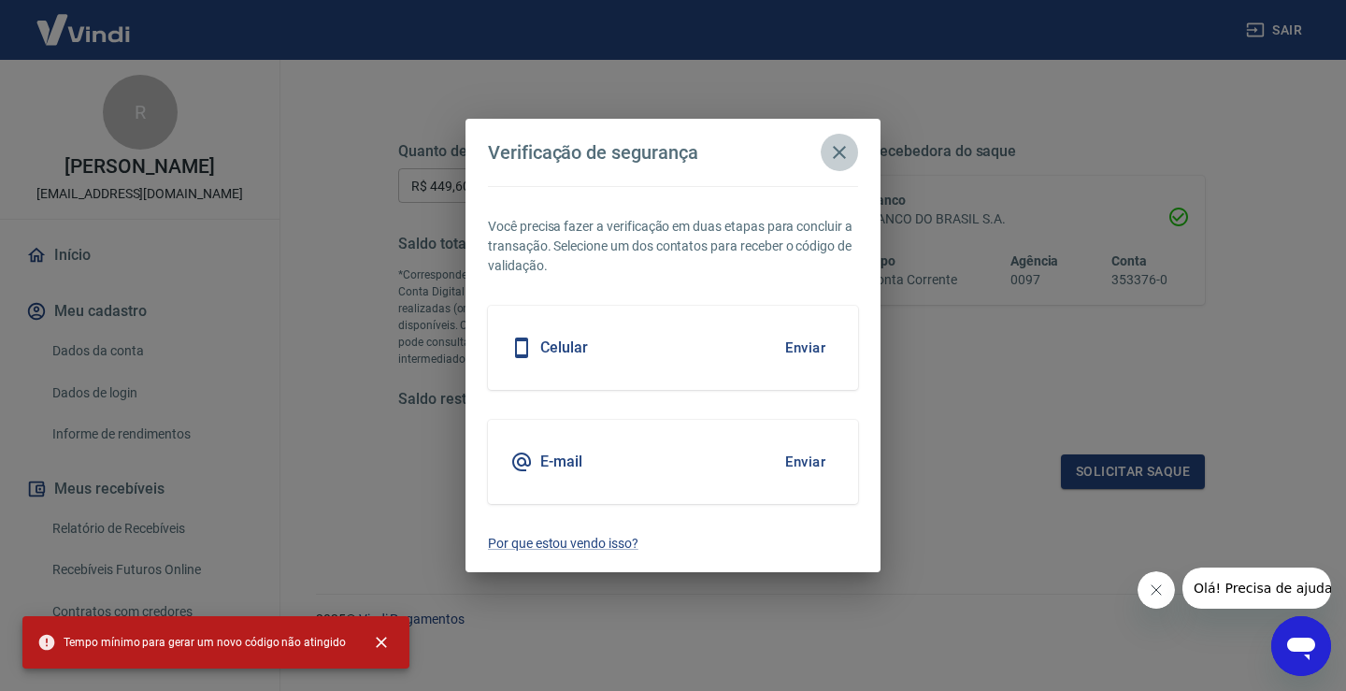
click at [841, 147] on icon "button" at bounding box center [839, 152] width 22 height 22
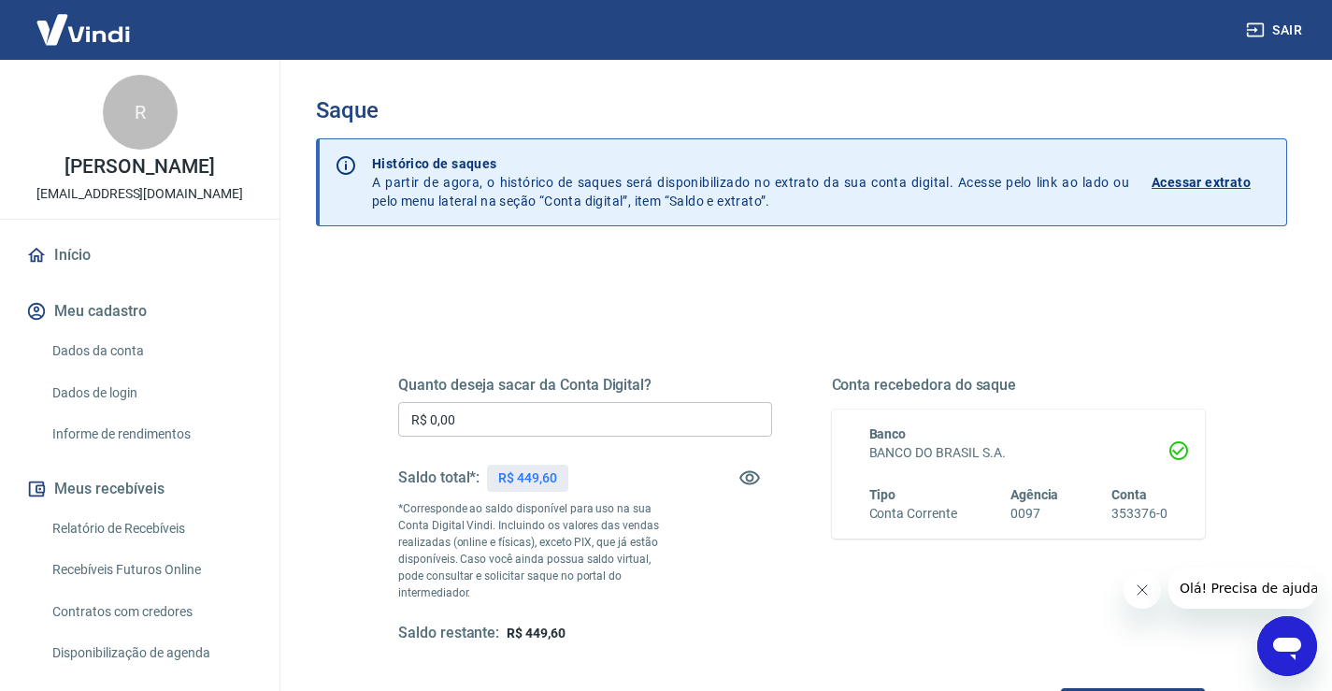
click at [505, 414] on input "R$ 0,00" at bounding box center [585, 419] width 374 height 35
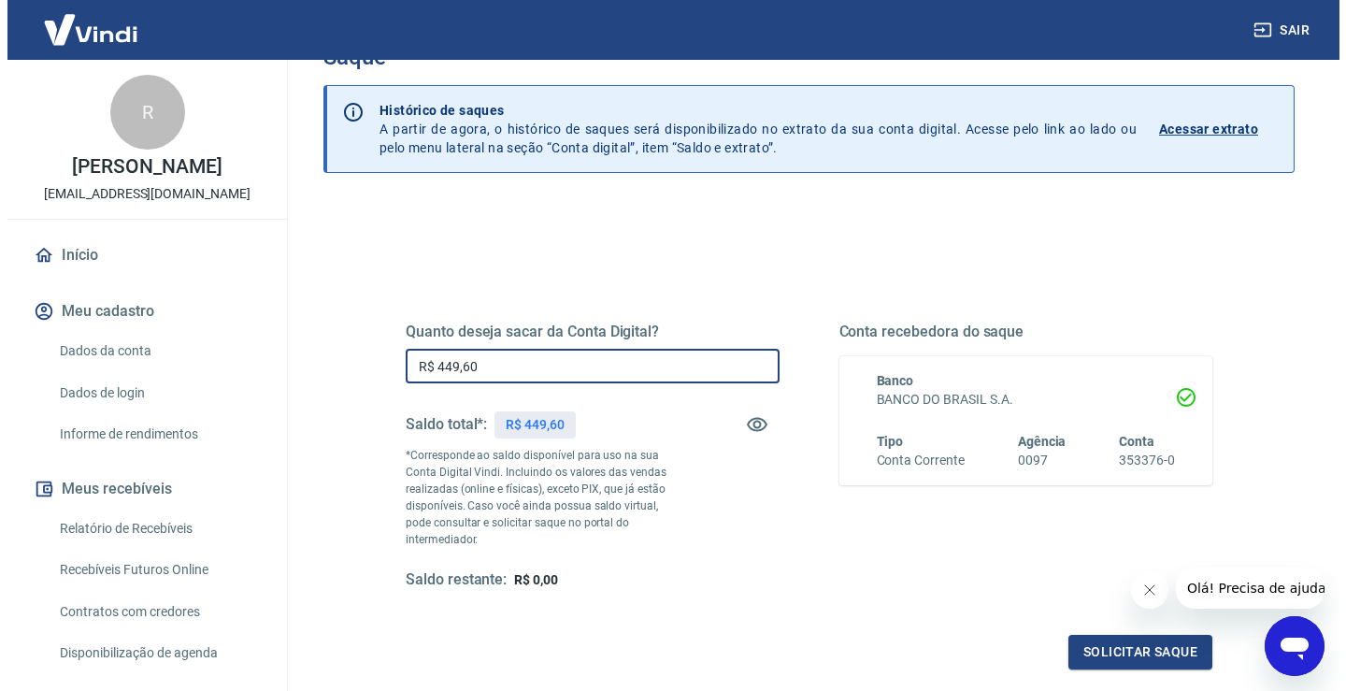
scroll to position [187, 0]
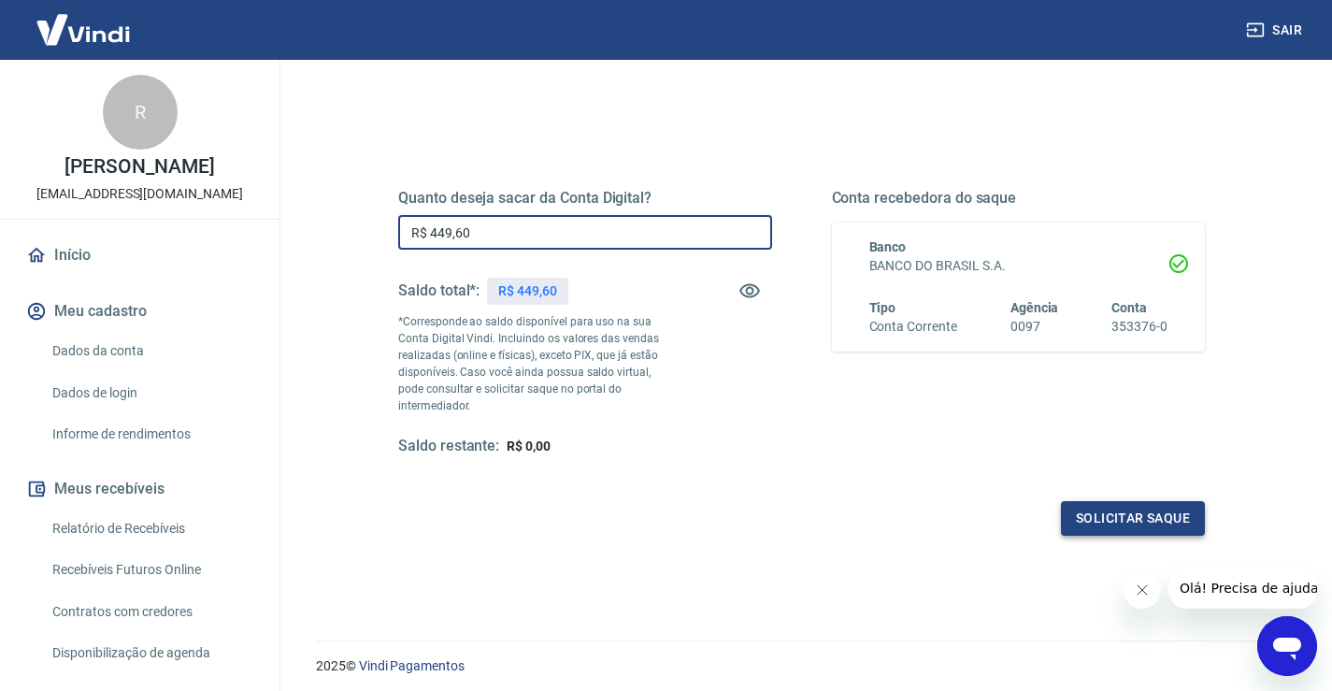
type input "R$ 449,60"
click at [1083, 501] on button "Solicitar saque" at bounding box center [1133, 518] width 144 height 35
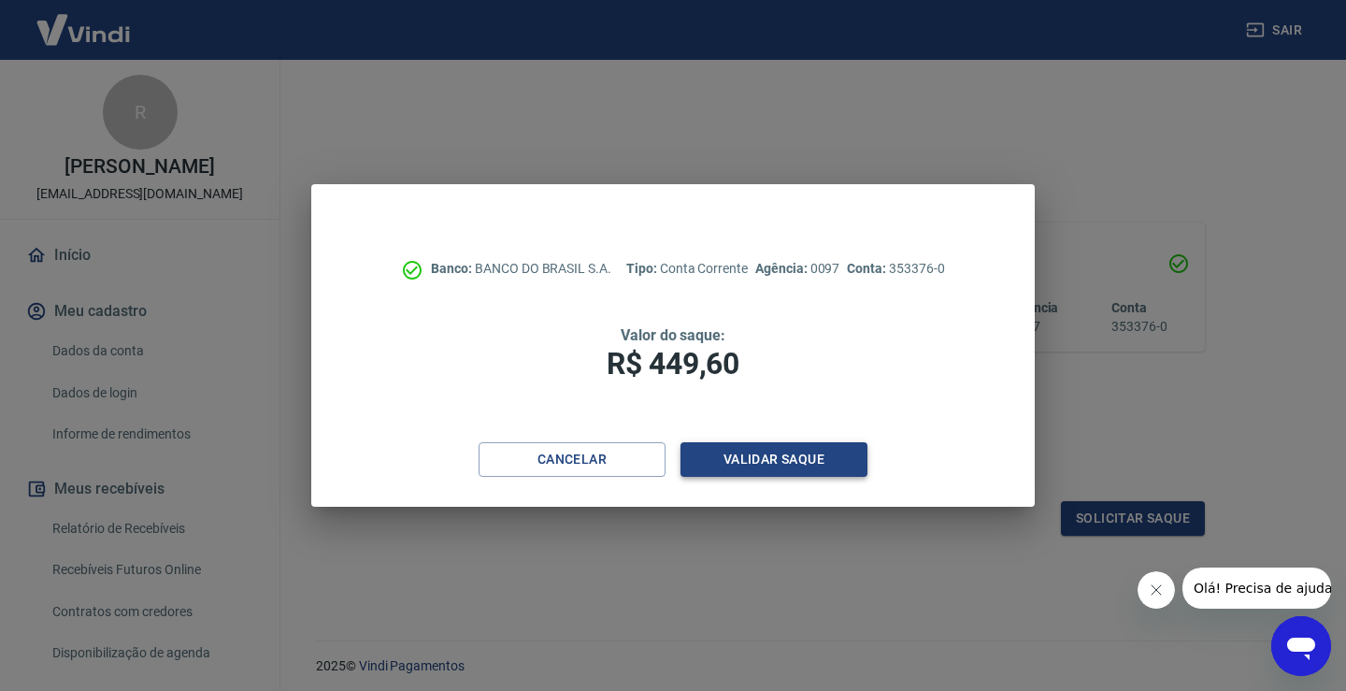
click at [709, 460] on button "Validar saque" at bounding box center [773, 459] width 187 height 35
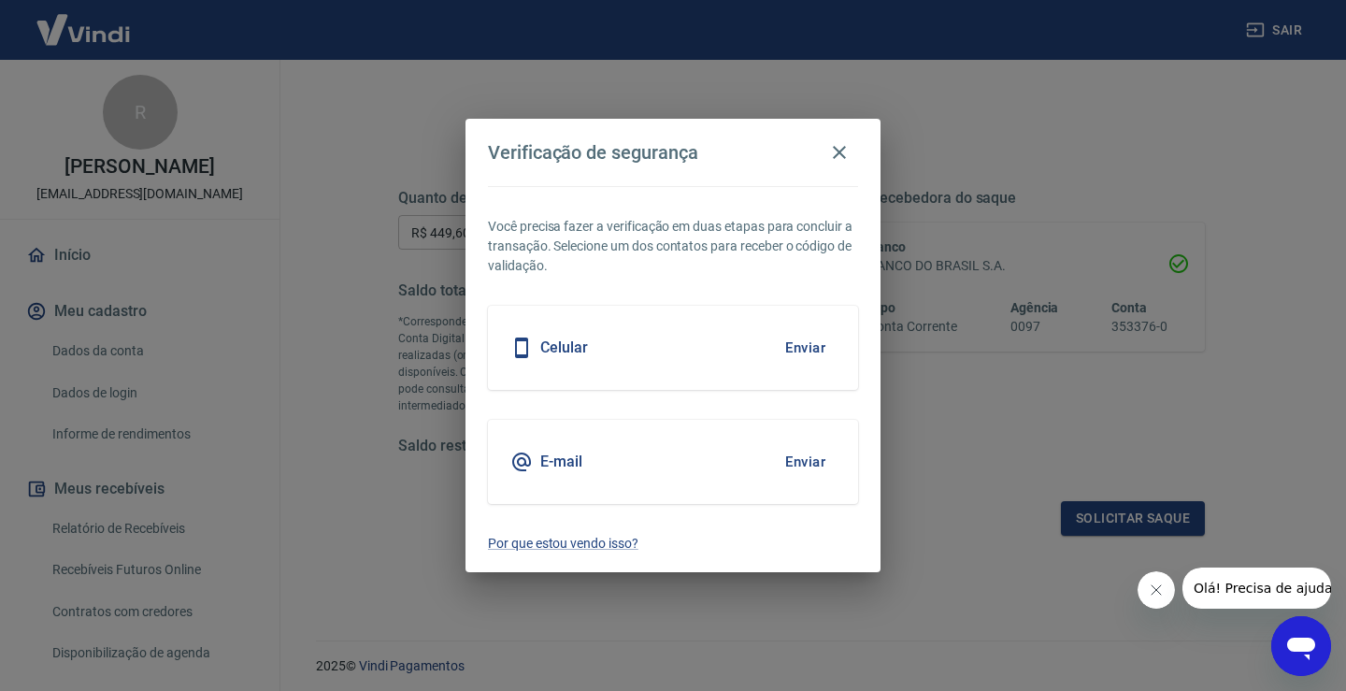
click at [810, 453] on button "Enviar" at bounding box center [805, 461] width 61 height 39
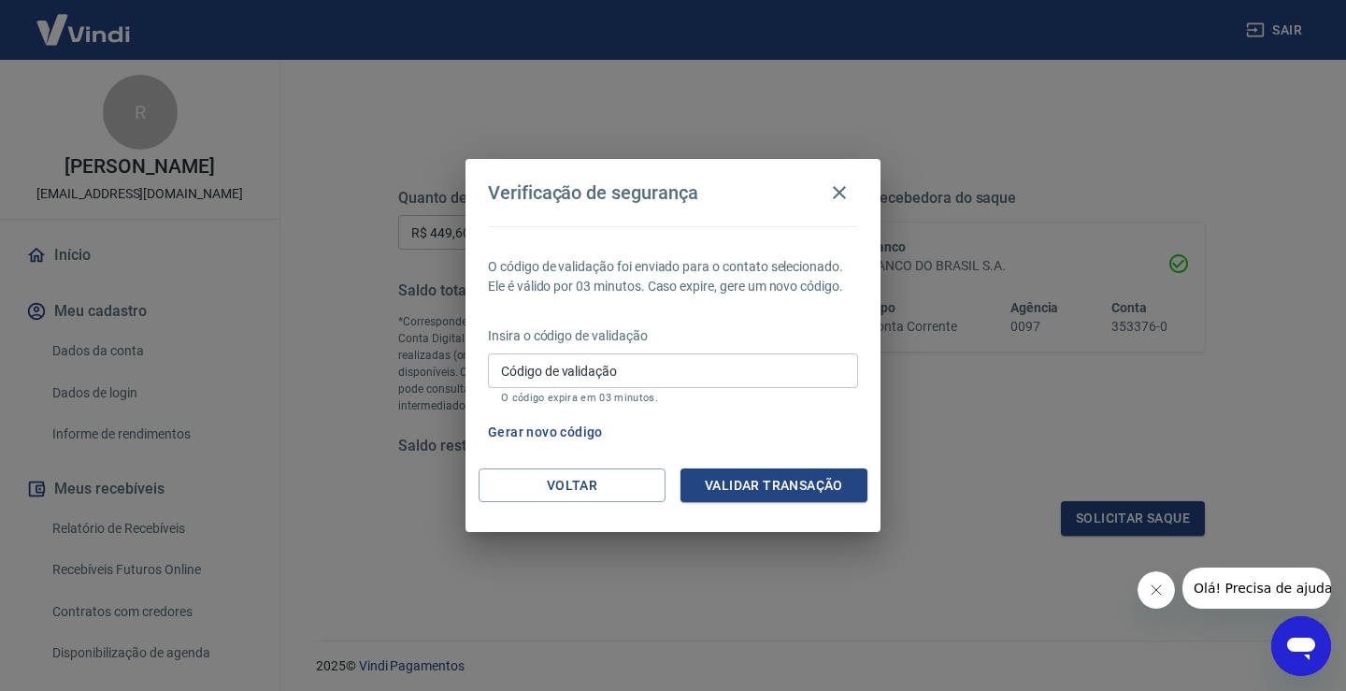
click at [690, 381] on input "Código de validação" at bounding box center [673, 370] width 370 height 35
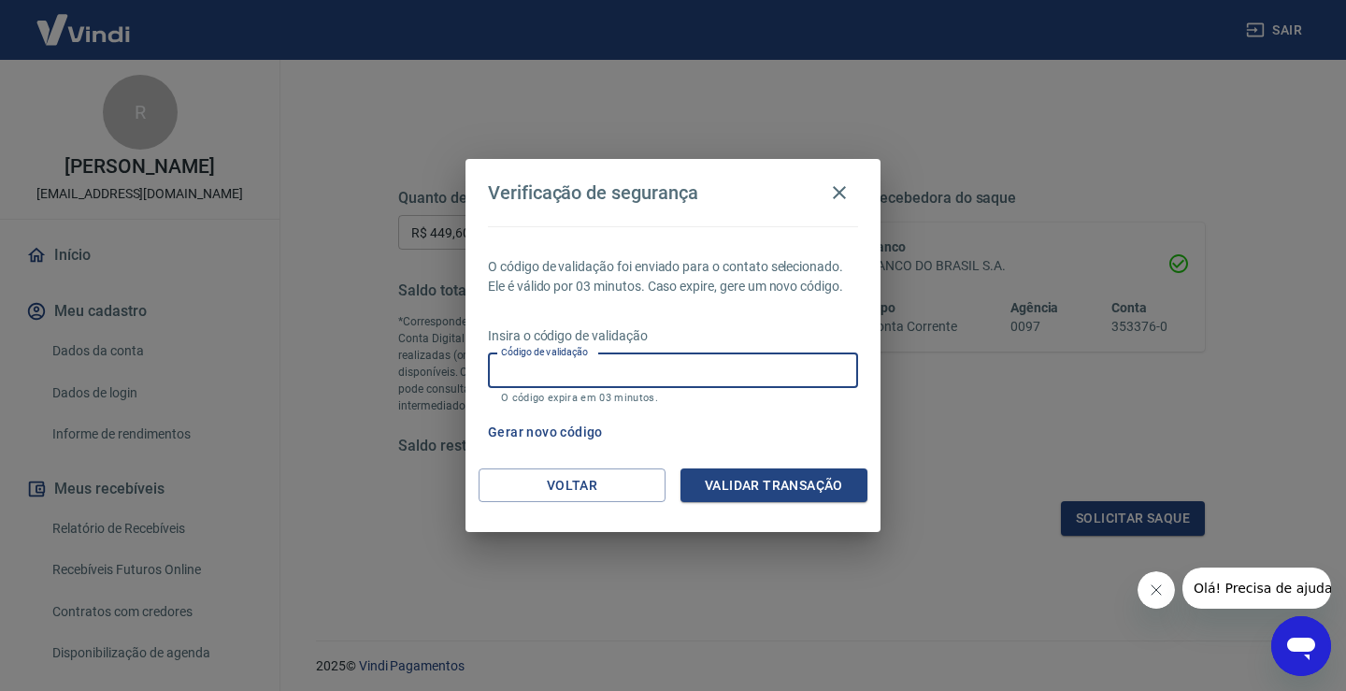
paste input "858850"
type input "858850"
click at [757, 494] on button "Validar transação" at bounding box center [773, 485] width 187 height 35
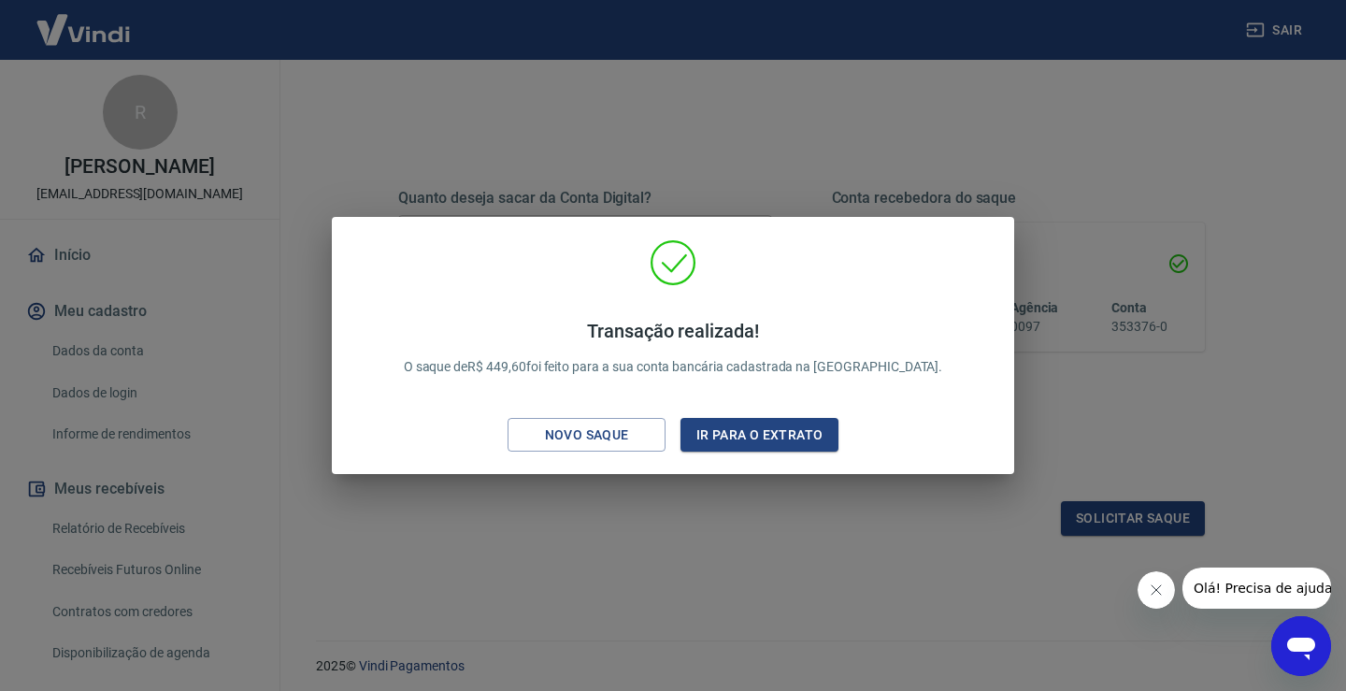
click at [753, 575] on div "Transação realizada! O saque de R$ 449,60 foi feito para a sua conta bancária c…" at bounding box center [673, 345] width 1346 height 691
